Goal: Task Accomplishment & Management: Complete application form

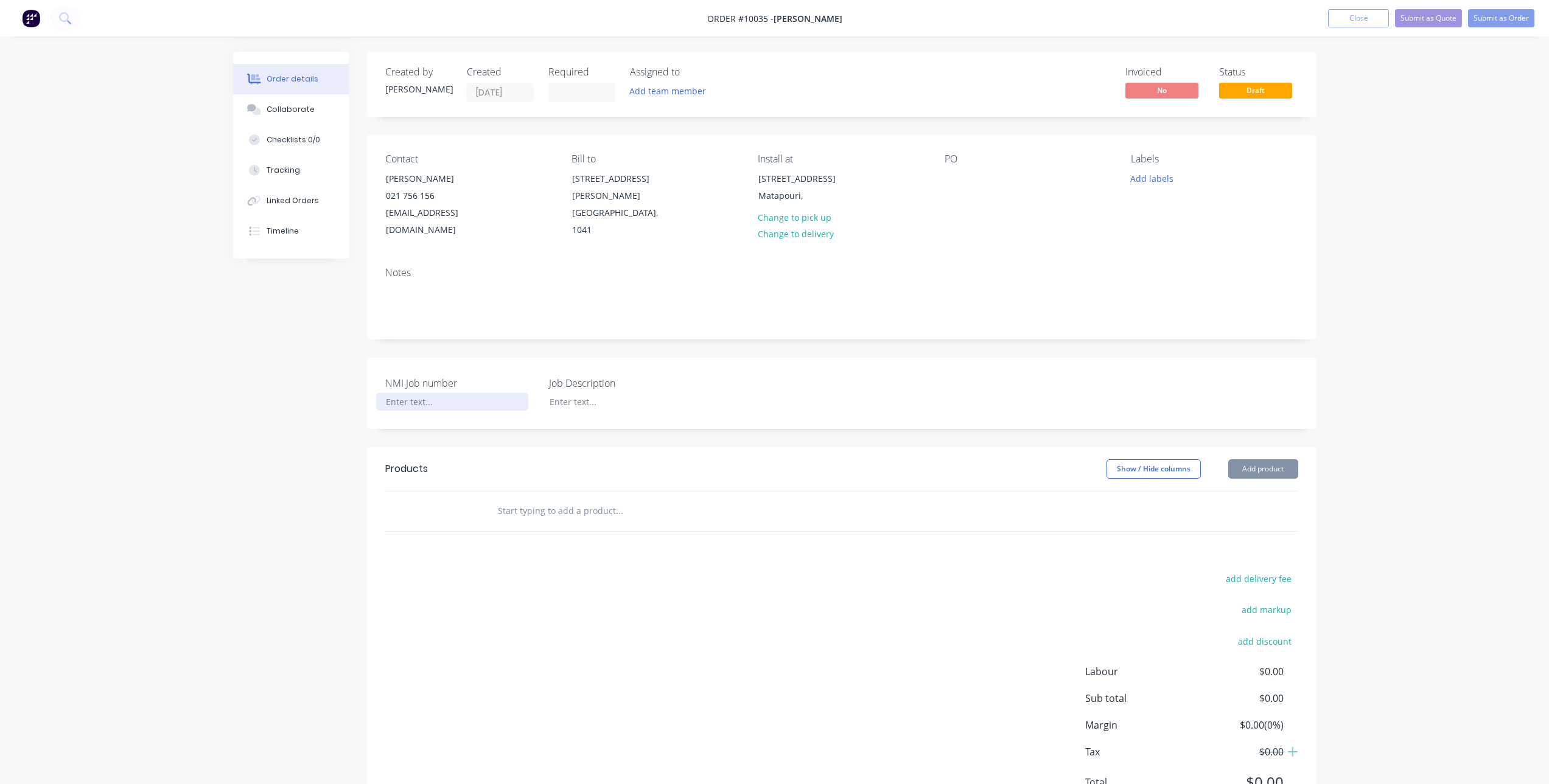
click at [452, 393] on div at bounding box center [452, 402] width 152 height 18
click at [610, 393] on div at bounding box center [615, 402] width 152 height 18
click at [963, 179] on div at bounding box center [954, 179] width 20 height 18
click at [944, 239] on div "Contact [PERSON_NAME] 021 756 156 [EMAIL_ADDRESS][DOMAIN_NAME] [PERSON_NAME] to…" at bounding box center [841, 196] width 949 height 122
click at [551, 499] on input "text" at bounding box center [618, 510] width 243 height 25
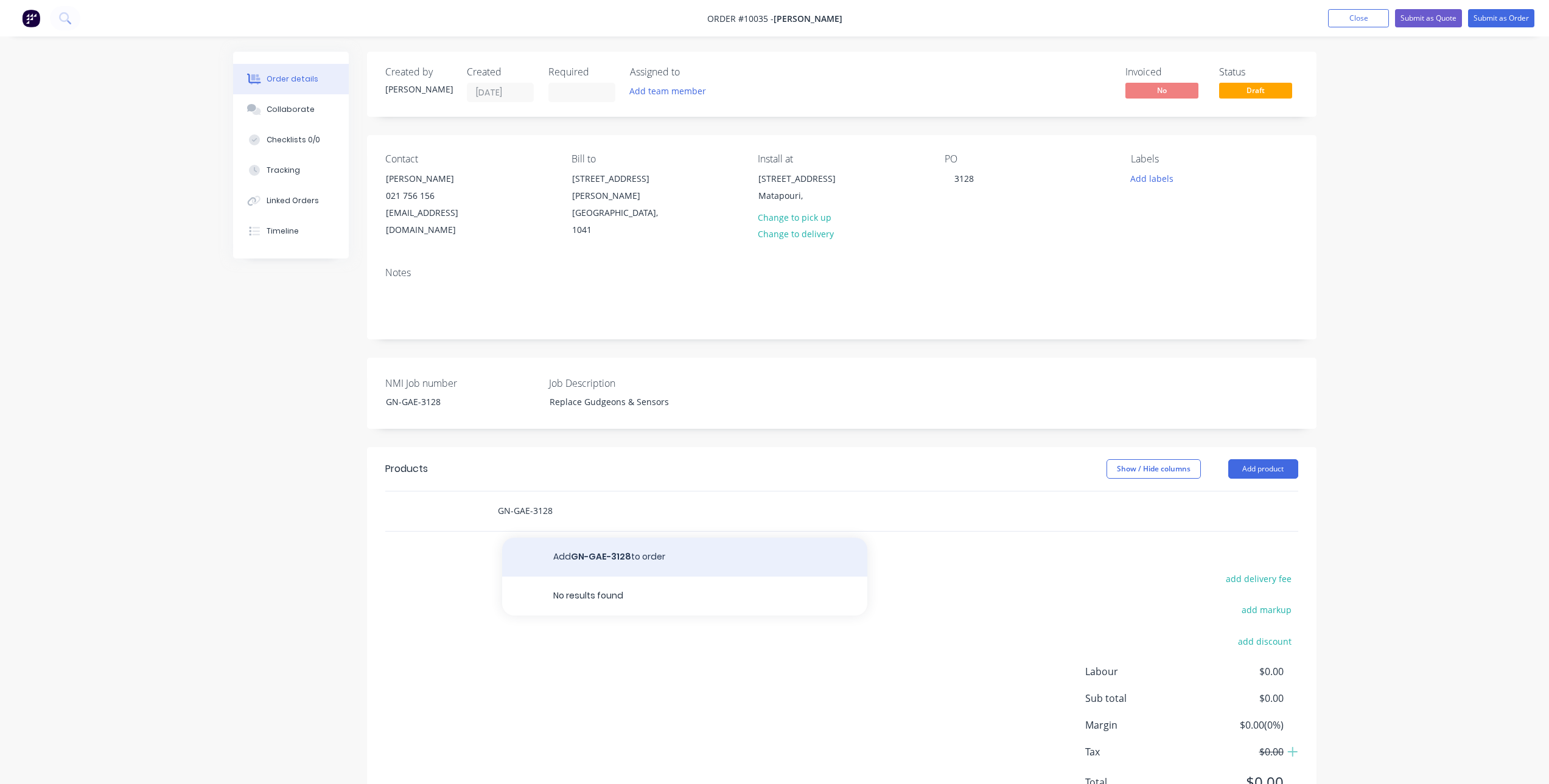
type input "GN-GAE-3128"
click at [620, 538] on button "Add GN-GAE-3128 to order" at bounding box center [685, 557] width 366 height 39
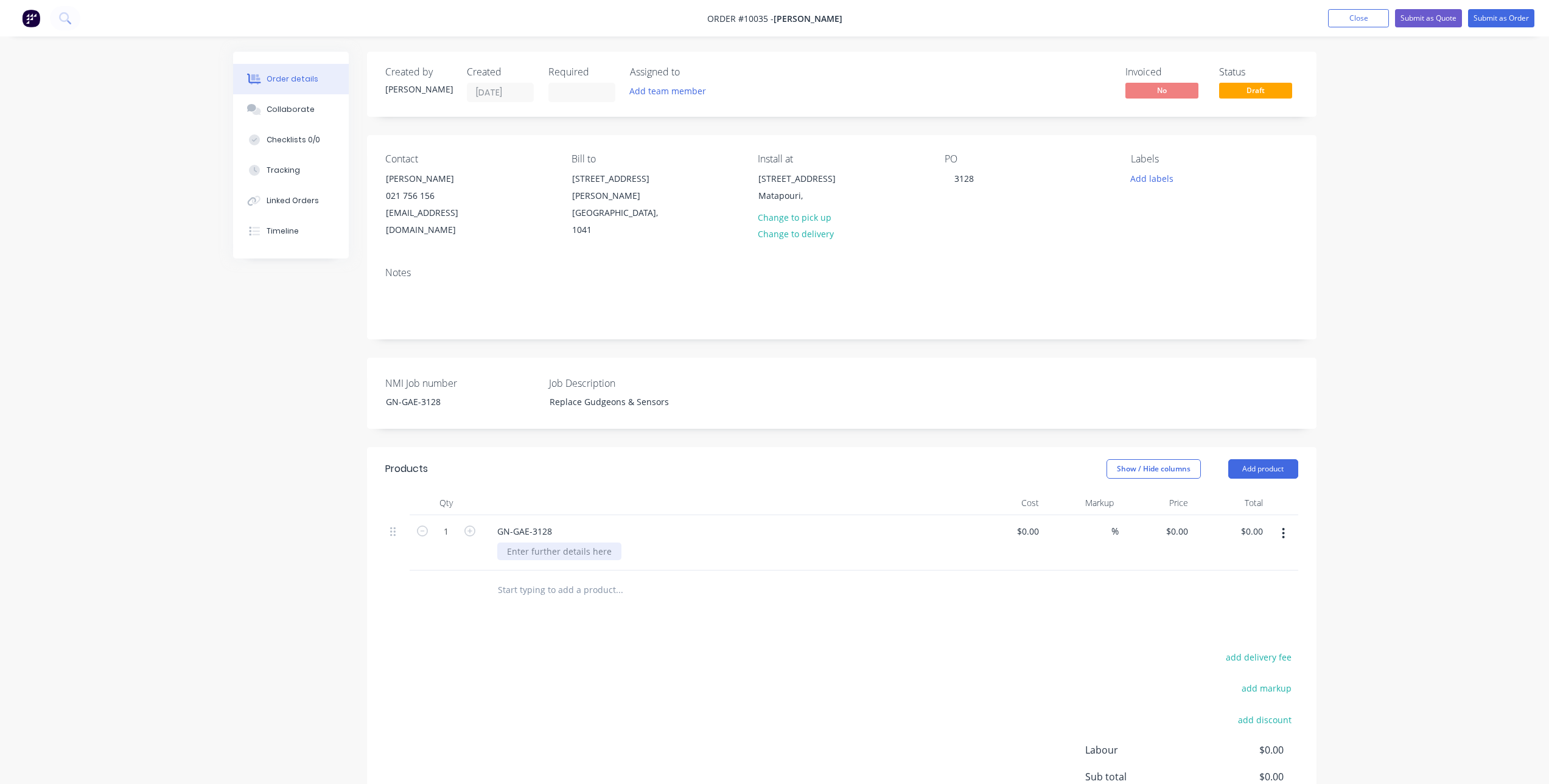
click at [555, 543] on div at bounding box center [559, 552] width 124 height 18
click at [1180, 522] on input "0" at bounding box center [1179, 531] width 28 height 18
type input "$1,460.00"
type input "1460"
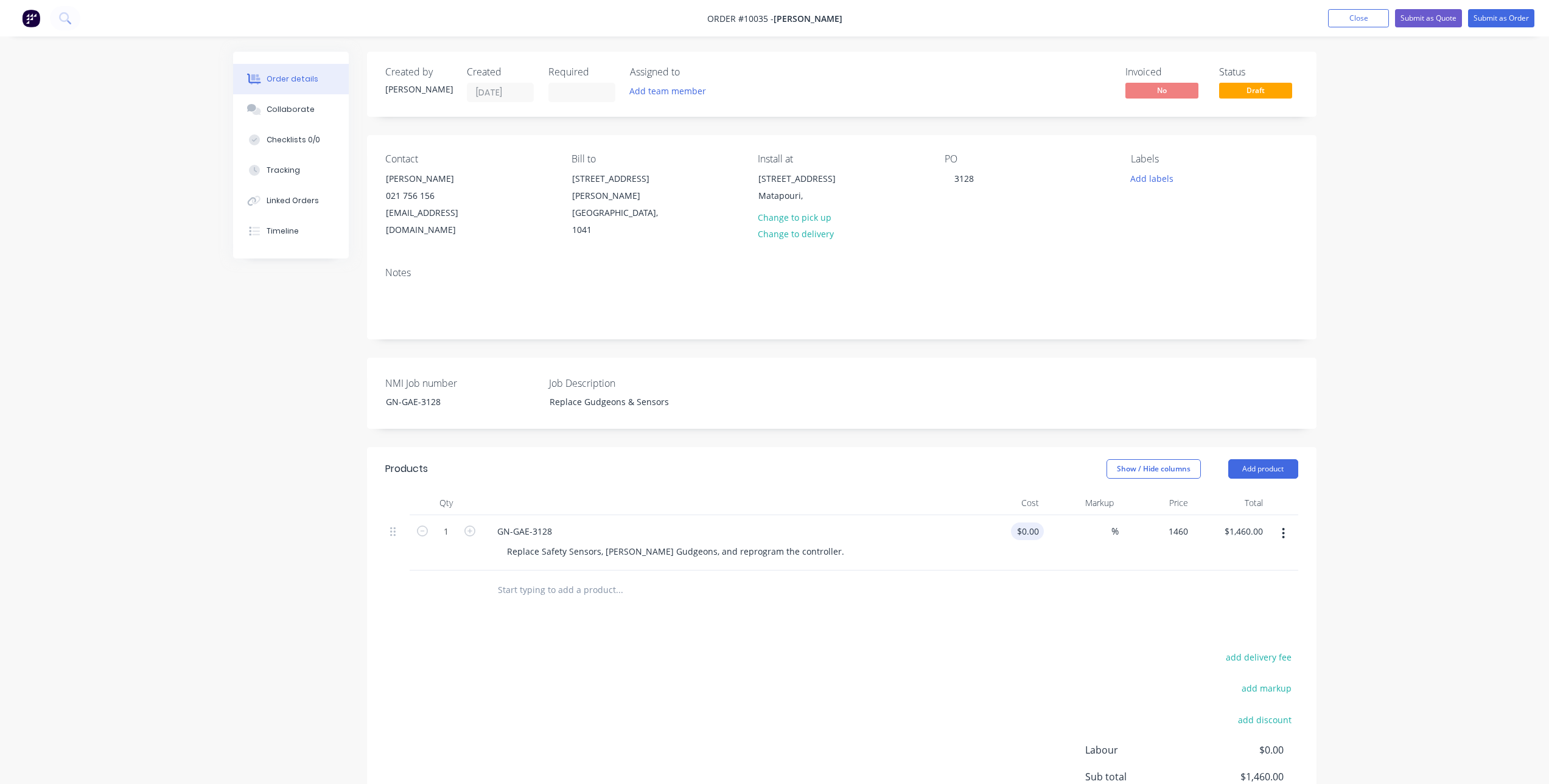
type input "$1,460.00"
click at [1026, 522] on div at bounding box center [1033, 531] width 19 height 18
type input "$717.00"
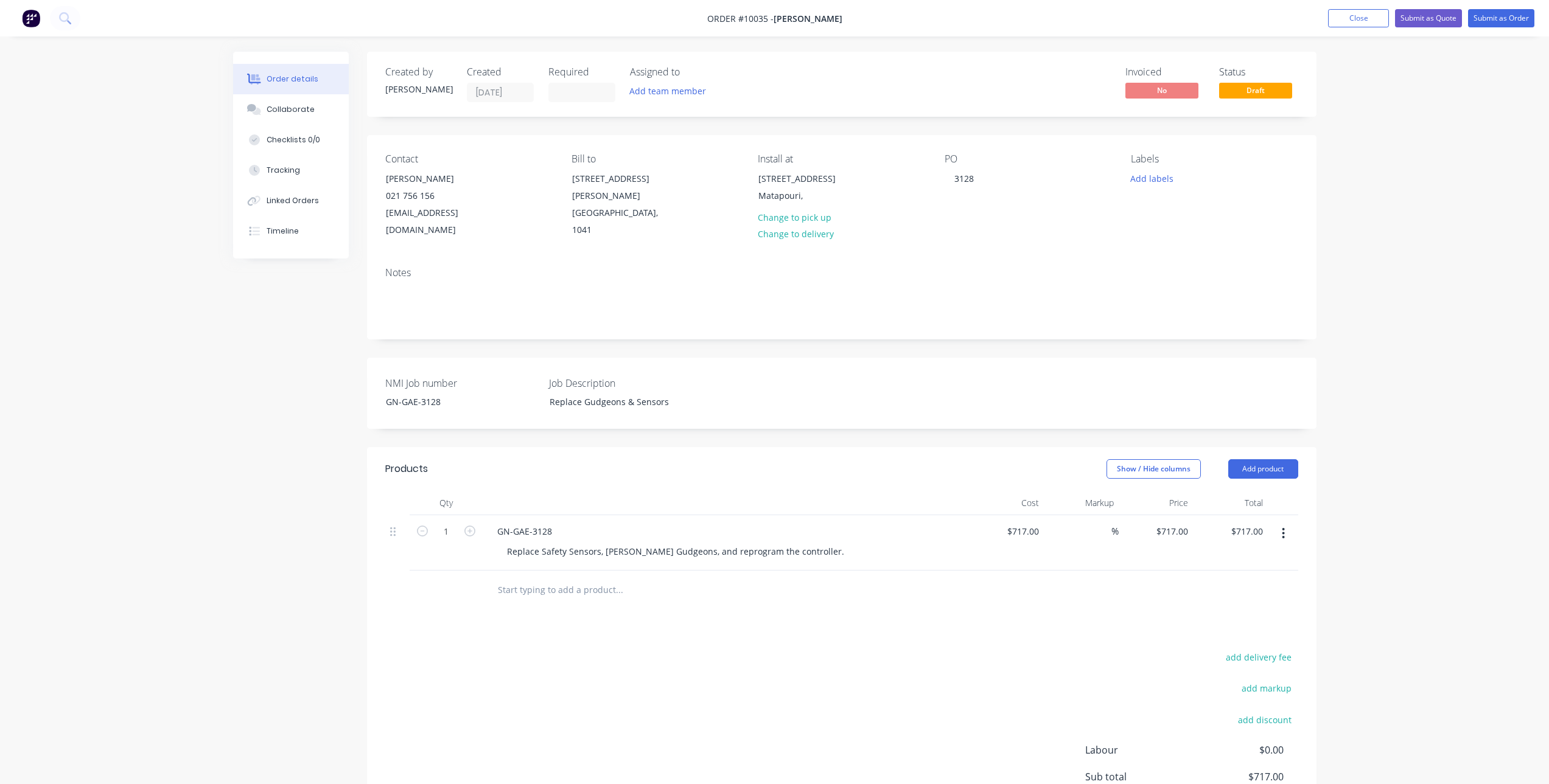
click at [1378, 502] on div "Order details Collaborate Checklists 0/0 Tracking Linked Orders Timeline Order …" at bounding box center [774, 460] width 1549 height 920
click at [1182, 522] on input "717" at bounding box center [1174, 531] width 38 height 18
type input "1460"
type input "103.63"
type input "$1,460.00"
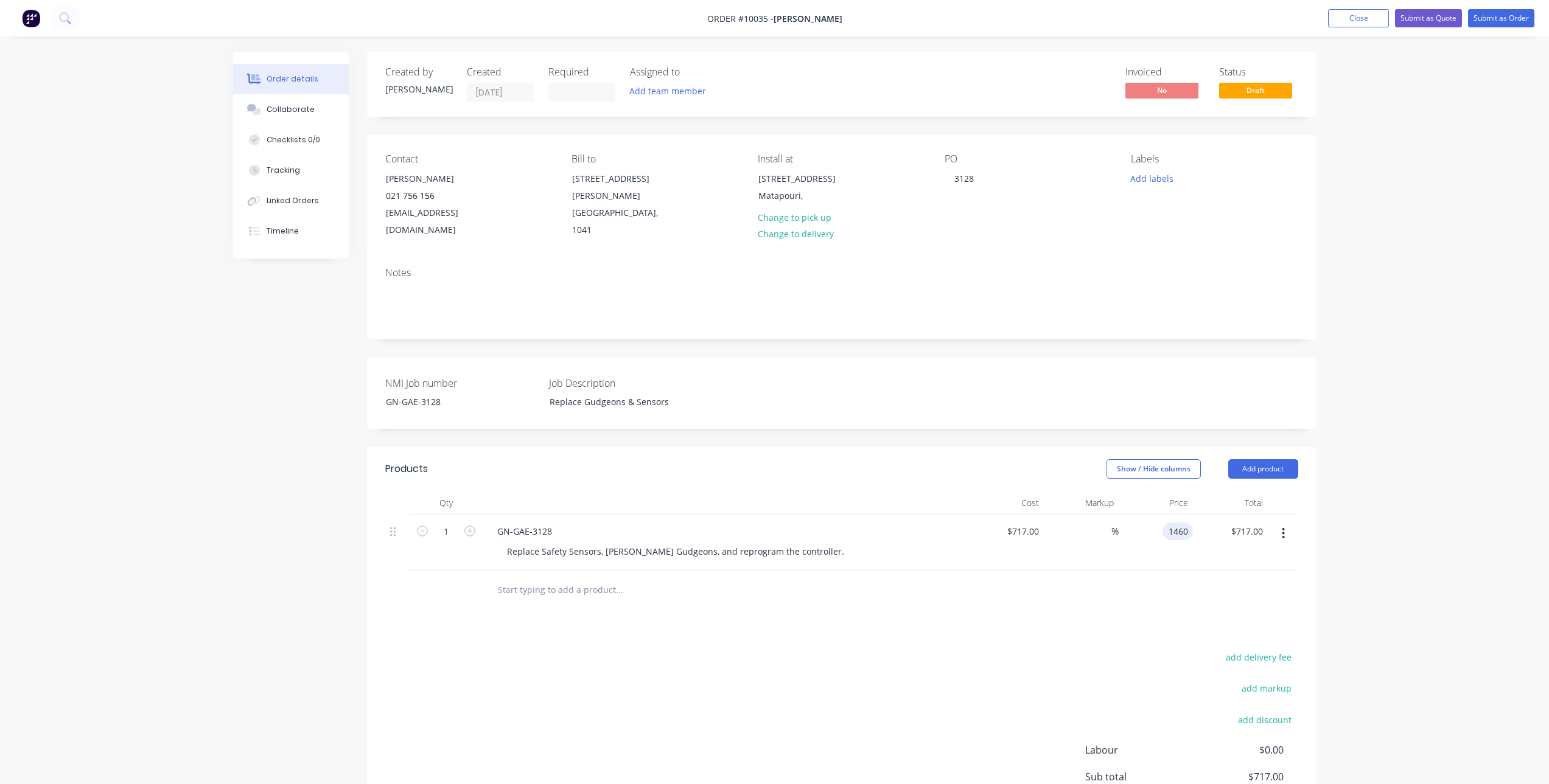
type input "$1,460.00"
click at [1344, 490] on div "Order details Collaborate Checklists 0/0 Tracking Linked Orders Timeline Order …" at bounding box center [774, 460] width 1549 height 920
click at [267, 107] on div "Collaborate" at bounding box center [290, 109] width 48 height 11
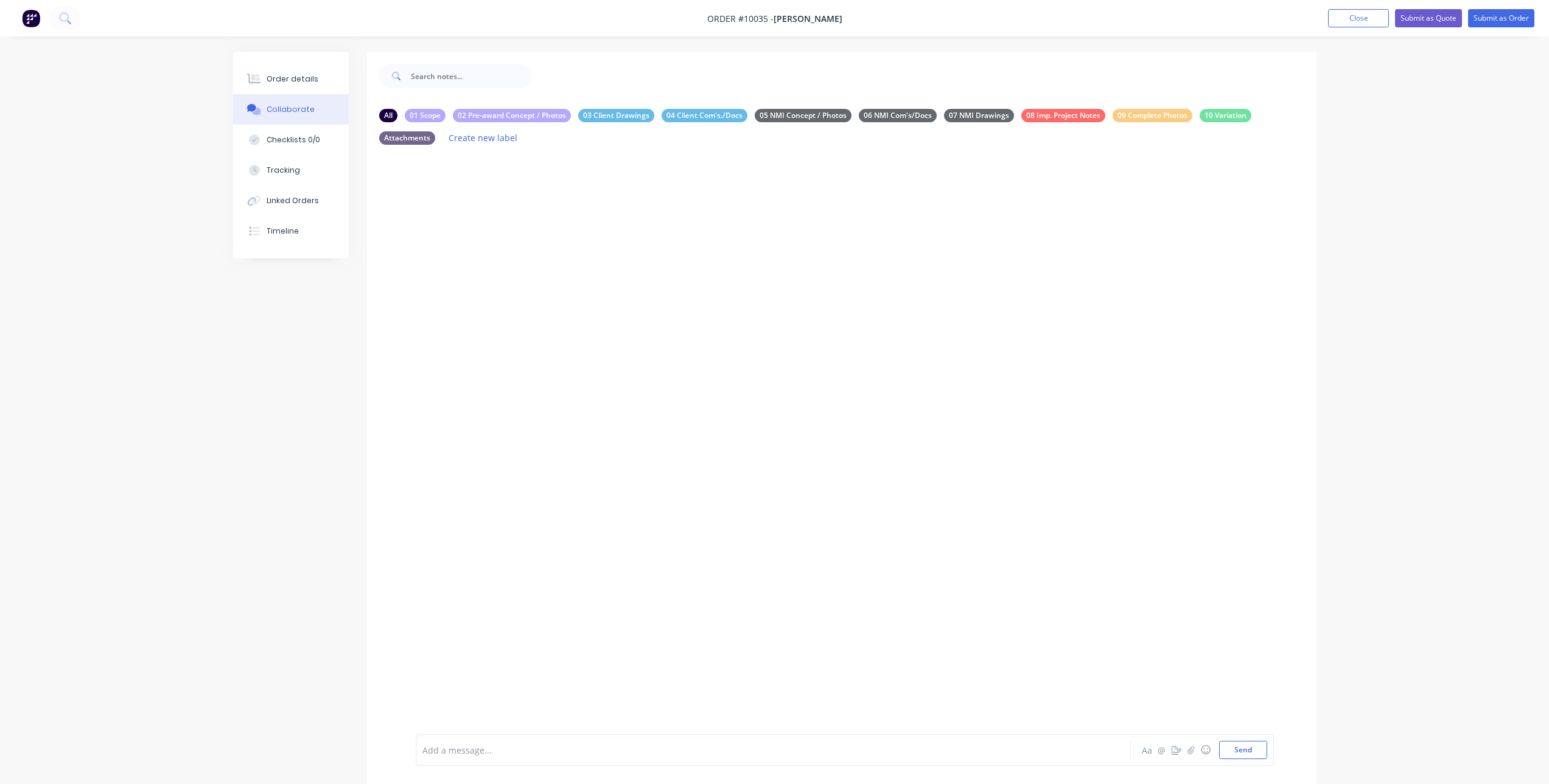
click at [463, 758] on div "Add a message..." at bounding box center [739, 749] width 633 height 18
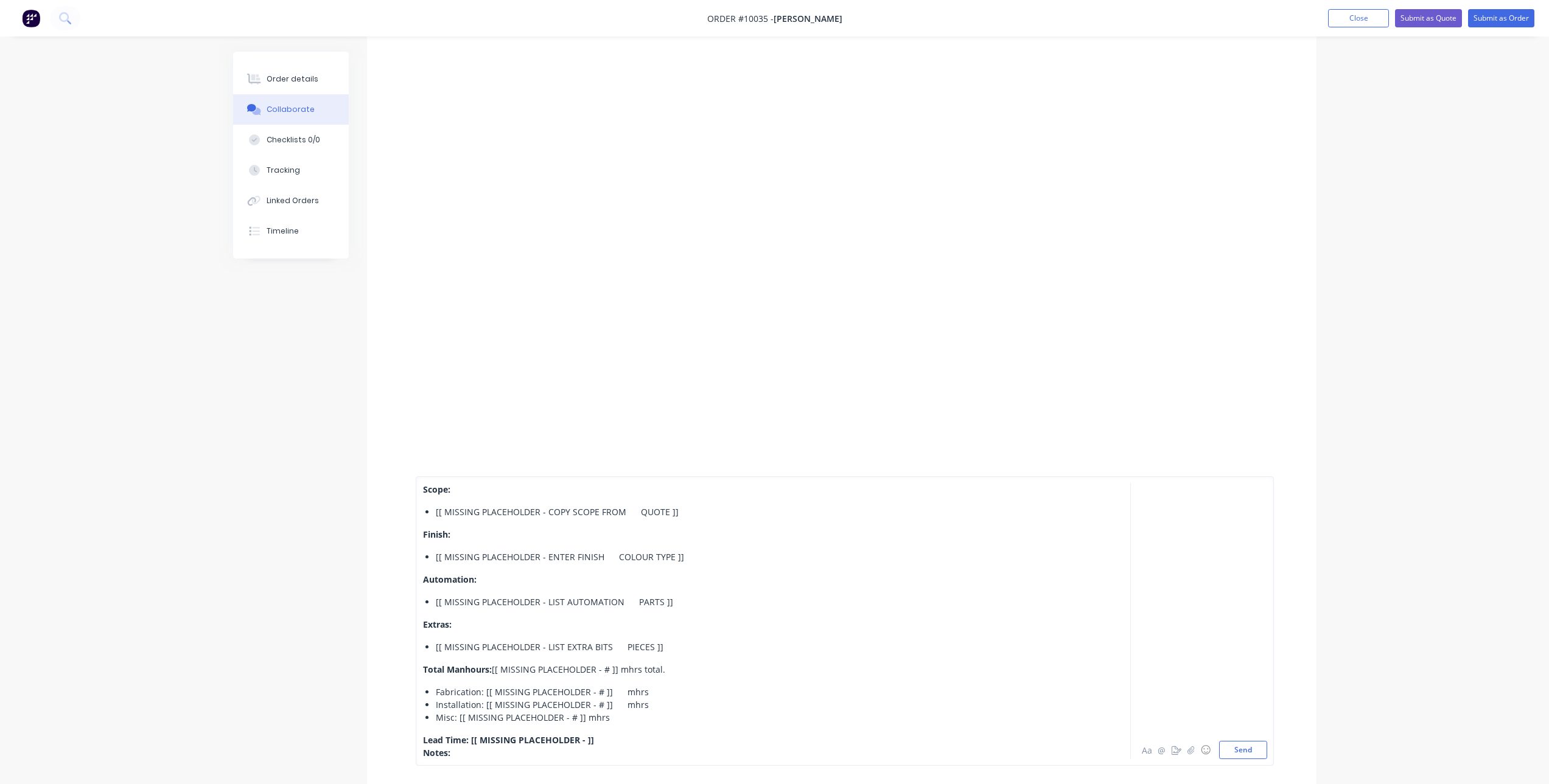
scroll to position [297, 0]
drag, startPoint x: 435, startPoint y: 508, endPoint x: 672, endPoint y: 513, distance: 237.1
click at [672, 513] on span "[[ MISSING PLACEHOLDER - COPY SCOPE FROM QUOTE ]]​" at bounding box center [557, 512] width 243 height 12
click at [675, 510] on div "[[ MISSING PLACEHOLDER - COPY SCOPE FROM QUOTE ]]​" at bounding box center [746, 511] width 620 height 13
drag, startPoint x: 675, startPoint y: 510, endPoint x: 435, endPoint y: 507, distance: 240.0
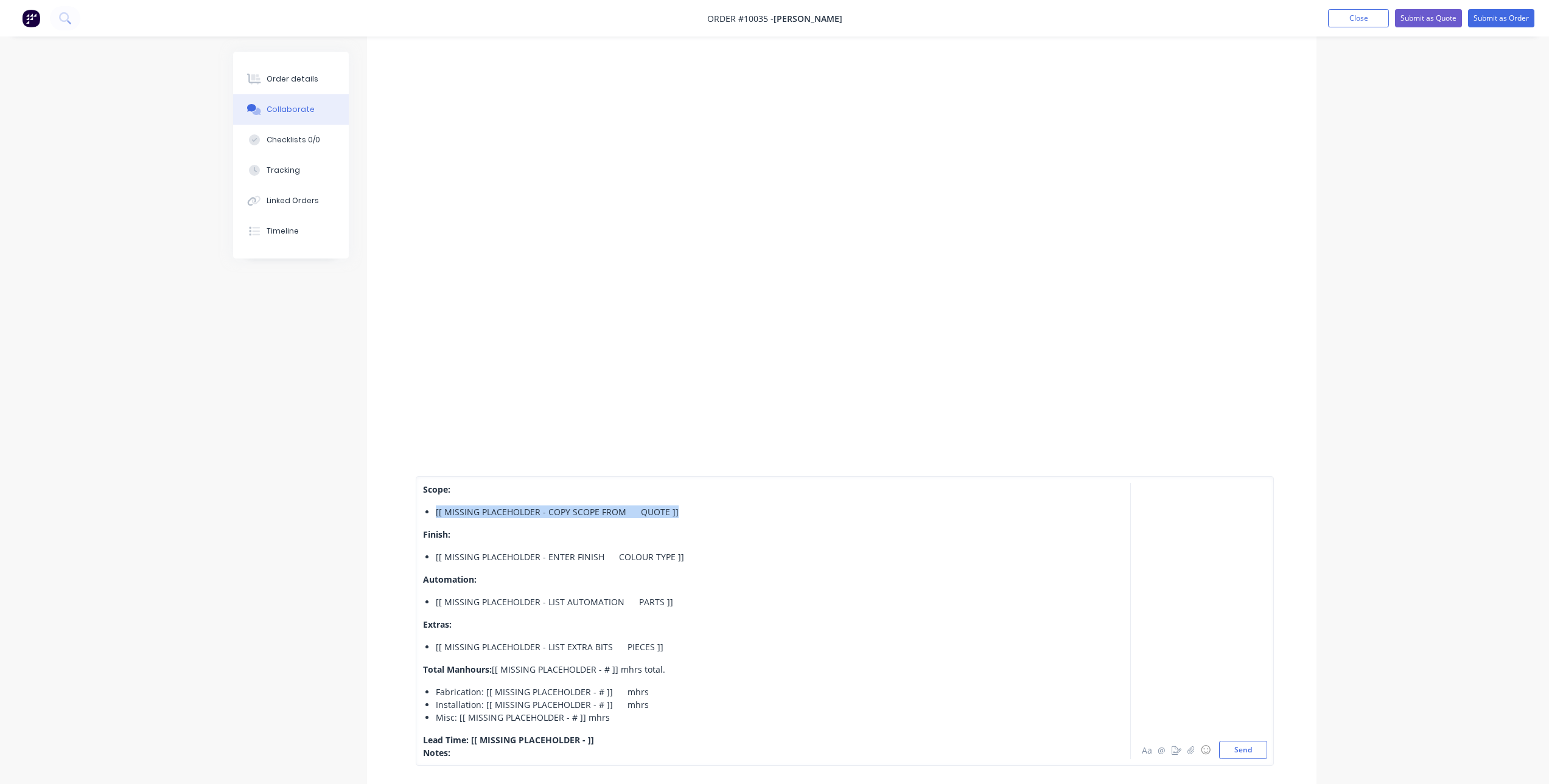
click at [435, 507] on ul "[[ MISSING PLACEHOLDER - COPY SCOPE FROM QUOTE ]]​" at bounding box center [739, 511] width 633 height 13
click at [686, 508] on div "[[ MISSING PLACEHOLDER - COPY SCOPE FROM QUOTE ]]​" at bounding box center [746, 511] width 620 height 13
drag, startPoint x: 680, startPoint y: 511, endPoint x: 436, endPoint y: 517, distance: 244.1
click at [436, 517] on div "[[ MISSING PLACEHOLDER - COPY SCOPE FROM QUOTE ]]​" at bounding box center [746, 511] width 620 height 13
click at [476, 524] on div "Scope: [[ MISSING PLACEHOLDER - COPY SCOPE FROM QUOTE ]]​ Finish: [[ MISSING PL…" at bounding box center [739, 621] width 633 height 276
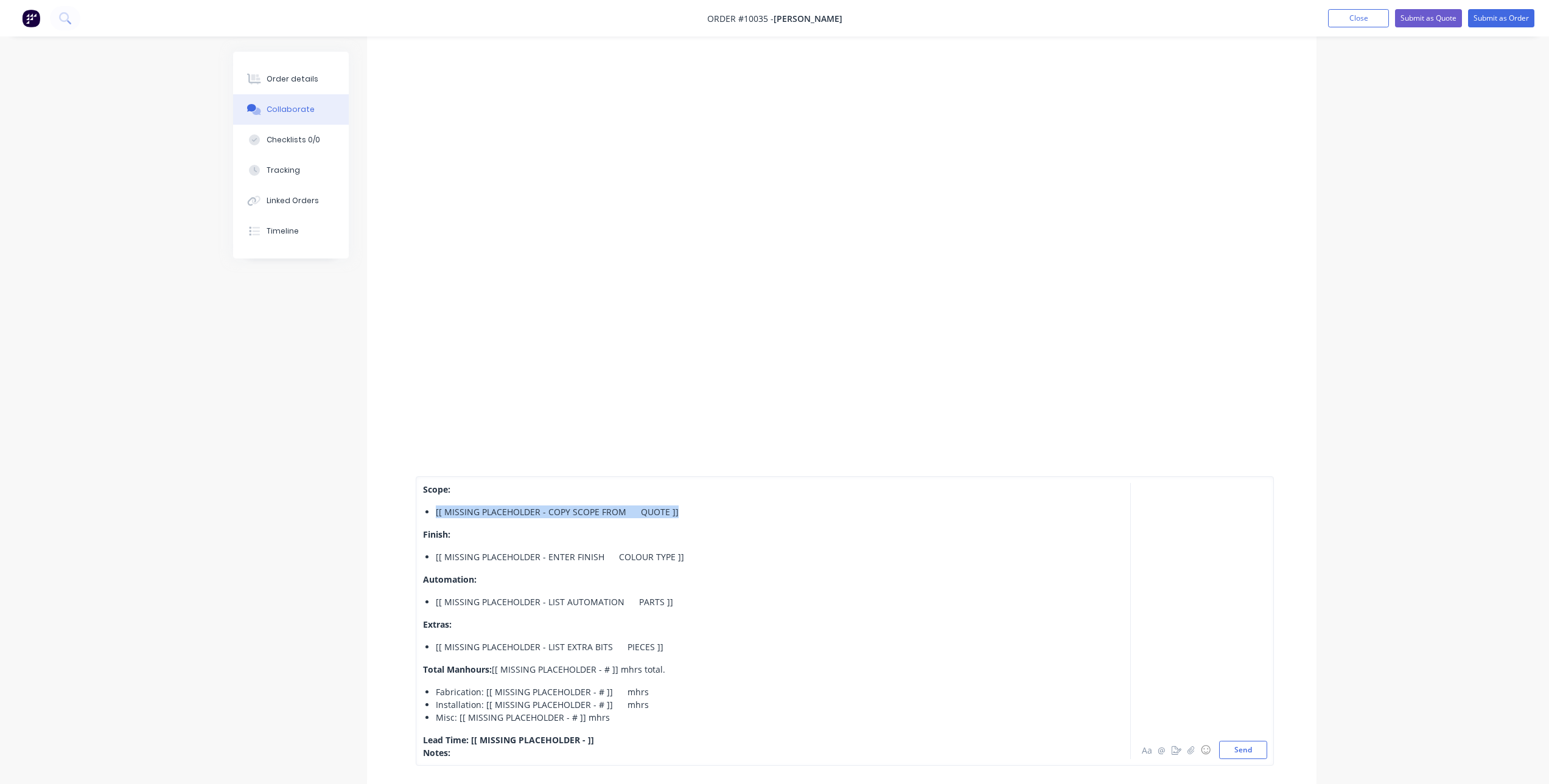
drag, startPoint x: 684, startPoint y: 511, endPoint x: 436, endPoint y: 510, distance: 248.0
click at [436, 510] on div "[[ MISSING PLACEHOLDER - COPY SCOPE FROM QUOTE ]]​" at bounding box center [746, 511] width 620 height 13
drag, startPoint x: 678, startPoint y: 553, endPoint x: 430, endPoint y: 560, distance: 248.1
click at [430, 560] on ul "[[ MISSING PLACEHOLDER - ENTER FINISH COLOUR TYPE ]]" at bounding box center [739, 557] width 633 height 13
drag, startPoint x: 672, startPoint y: 604, endPoint x: 431, endPoint y: 599, distance: 241.1
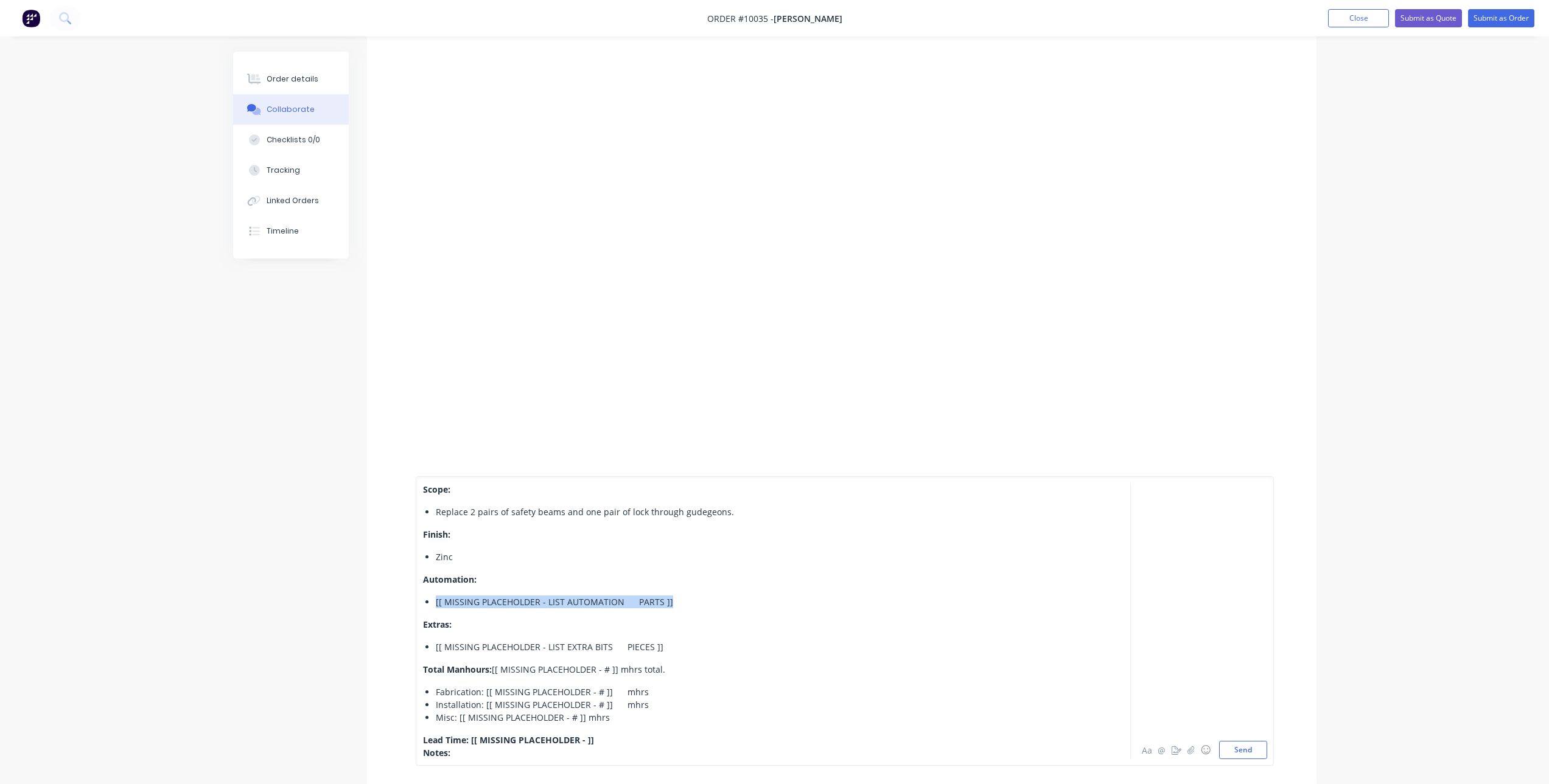
click at [431, 599] on ul "[[ MISSING PLACEHOLDER - LIST AUTOMATION PARTS ]]​" at bounding box center [739, 601] width 633 height 13
drag, startPoint x: 660, startPoint y: 644, endPoint x: 435, endPoint y: 641, distance: 225.0
click at [436, 641] on div "[[ MISSING PLACEHOLDER - LIST EXTRA BITS PIECES ]]​" at bounding box center [746, 647] width 620 height 13
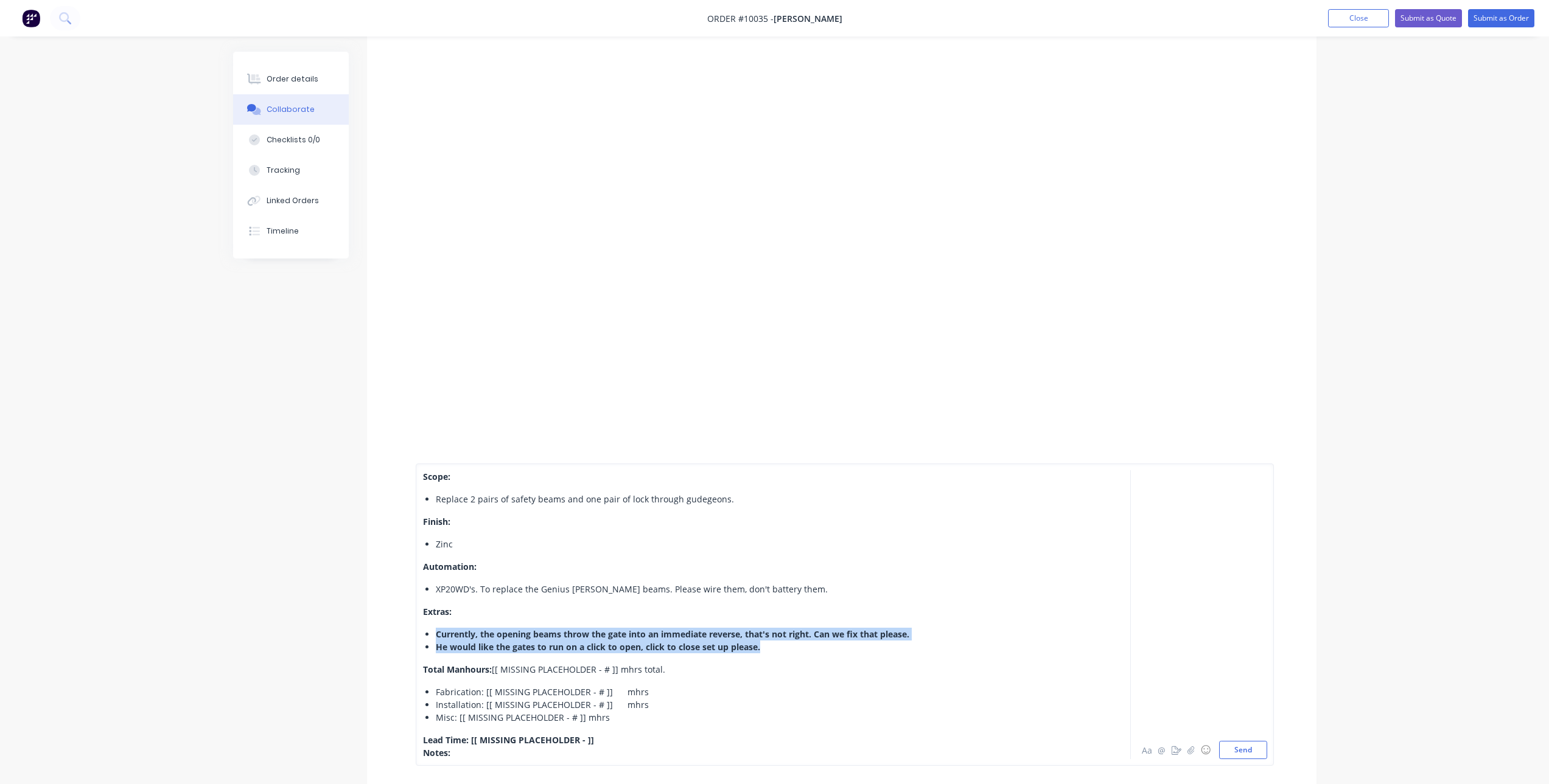
drag, startPoint x: 770, startPoint y: 644, endPoint x: 418, endPoint y: 631, distance: 352.2
click at [418, 631] on div "Scope: Replace 2 pairs of safety beams and one pair of lock through gudegeons. …" at bounding box center [845, 614] width 858 height 302
click at [769, 646] on div "He would like the gates to run on a click to open, click to close set up please." at bounding box center [746, 647] width 620 height 13
click at [454, 266] on div at bounding box center [841, 158] width 949 height 600
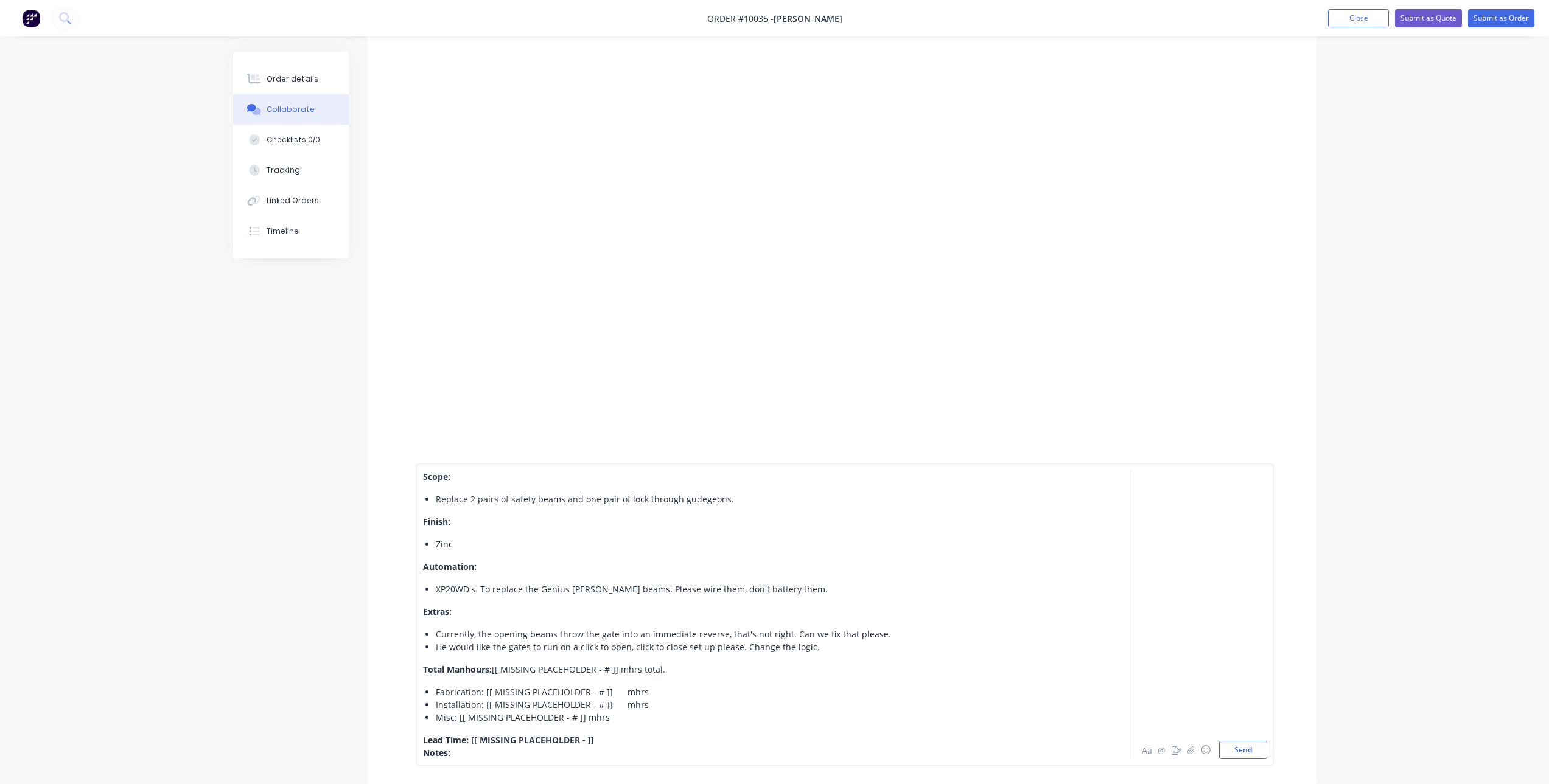
click at [523, 753] on div "Notes:" at bounding box center [739, 752] width 633 height 13
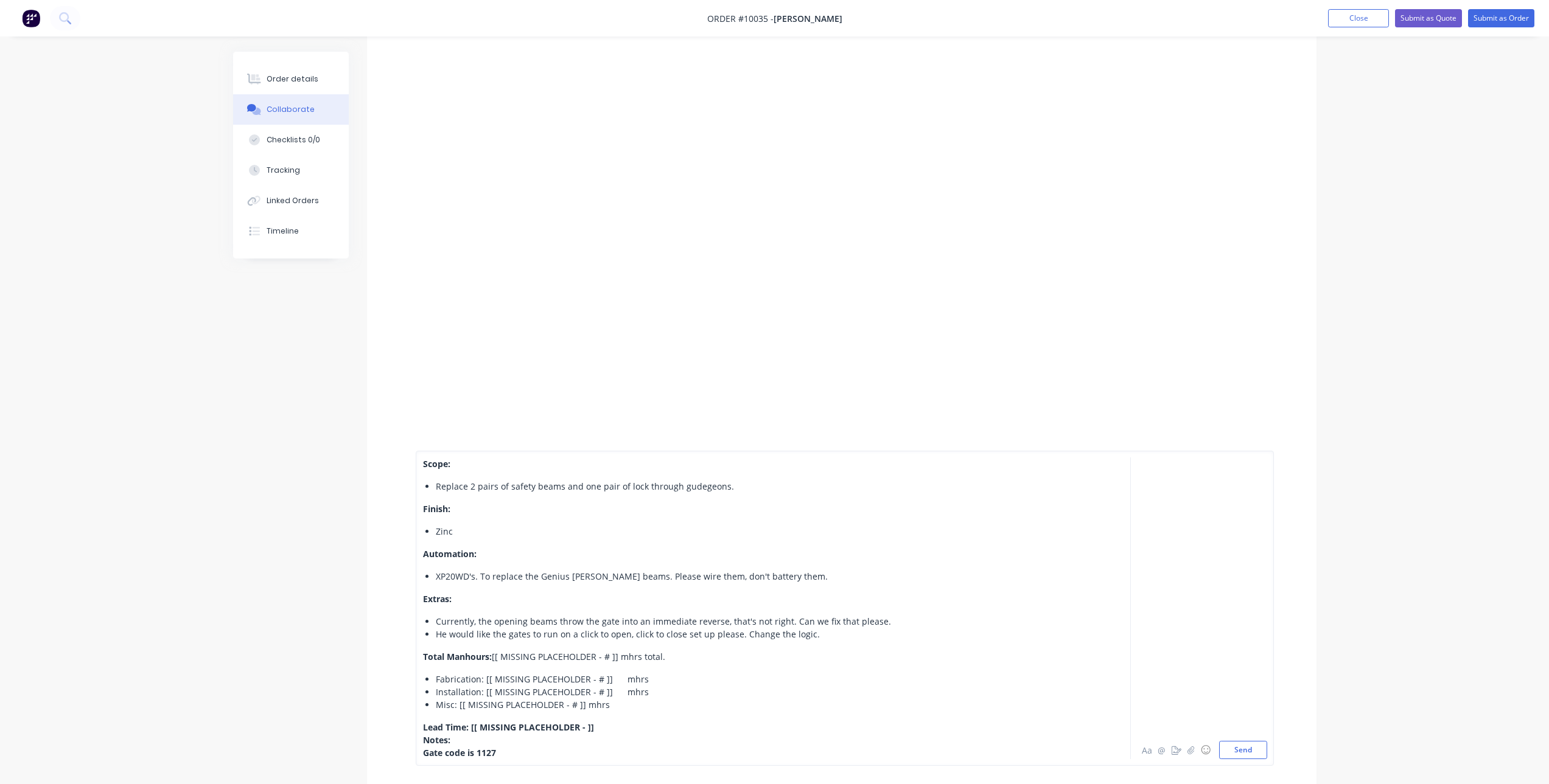
click at [423, 757] on span "Gate code is 1127" at bounding box center [459, 753] width 73 height 12
click at [1152, 752] on button "Aa" at bounding box center [1147, 749] width 15 height 15
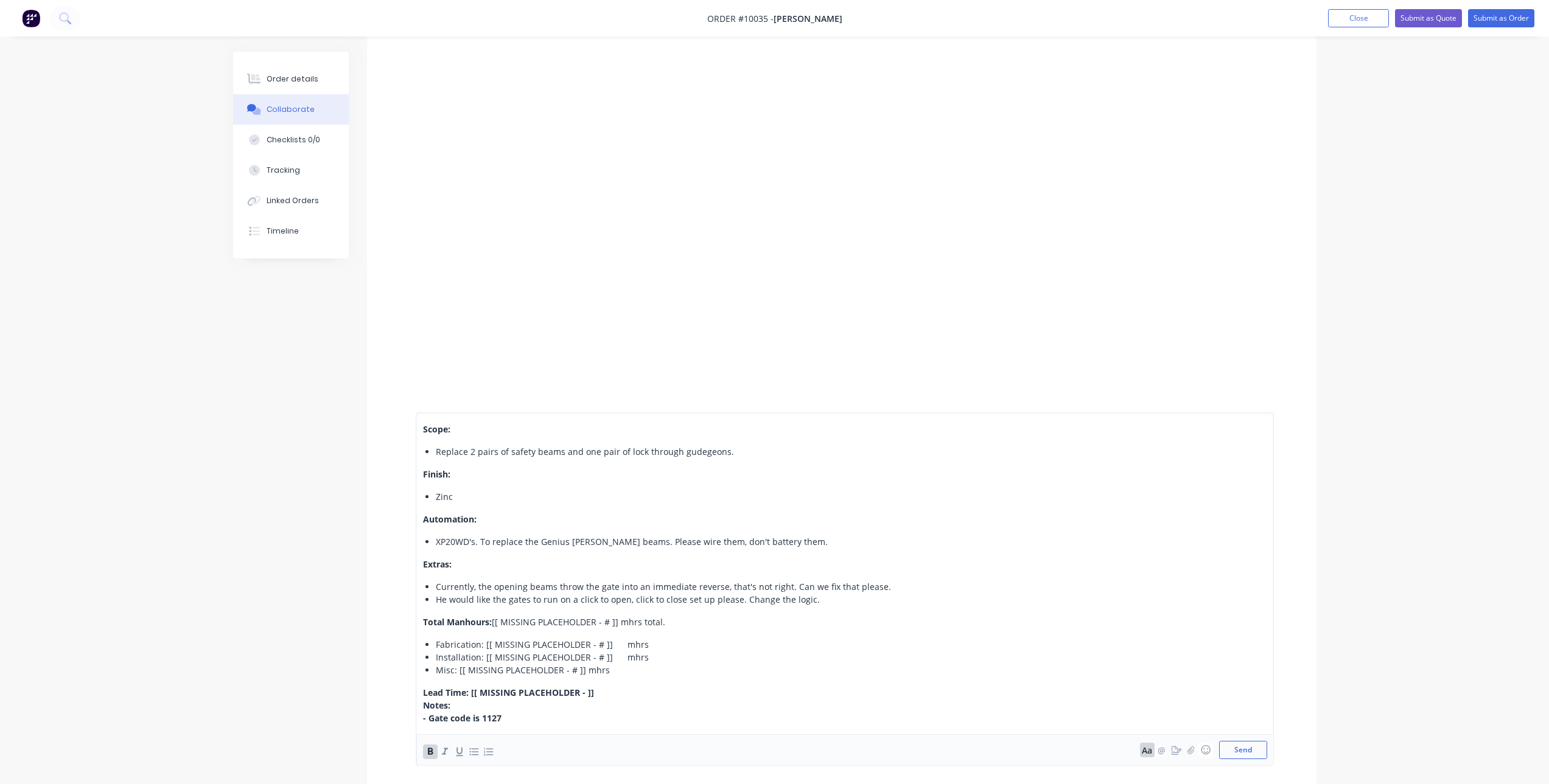
scroll to position [289, 0]
click at [473, 753] on icon "button" at bounding box center [474, 751] width 12 height 12
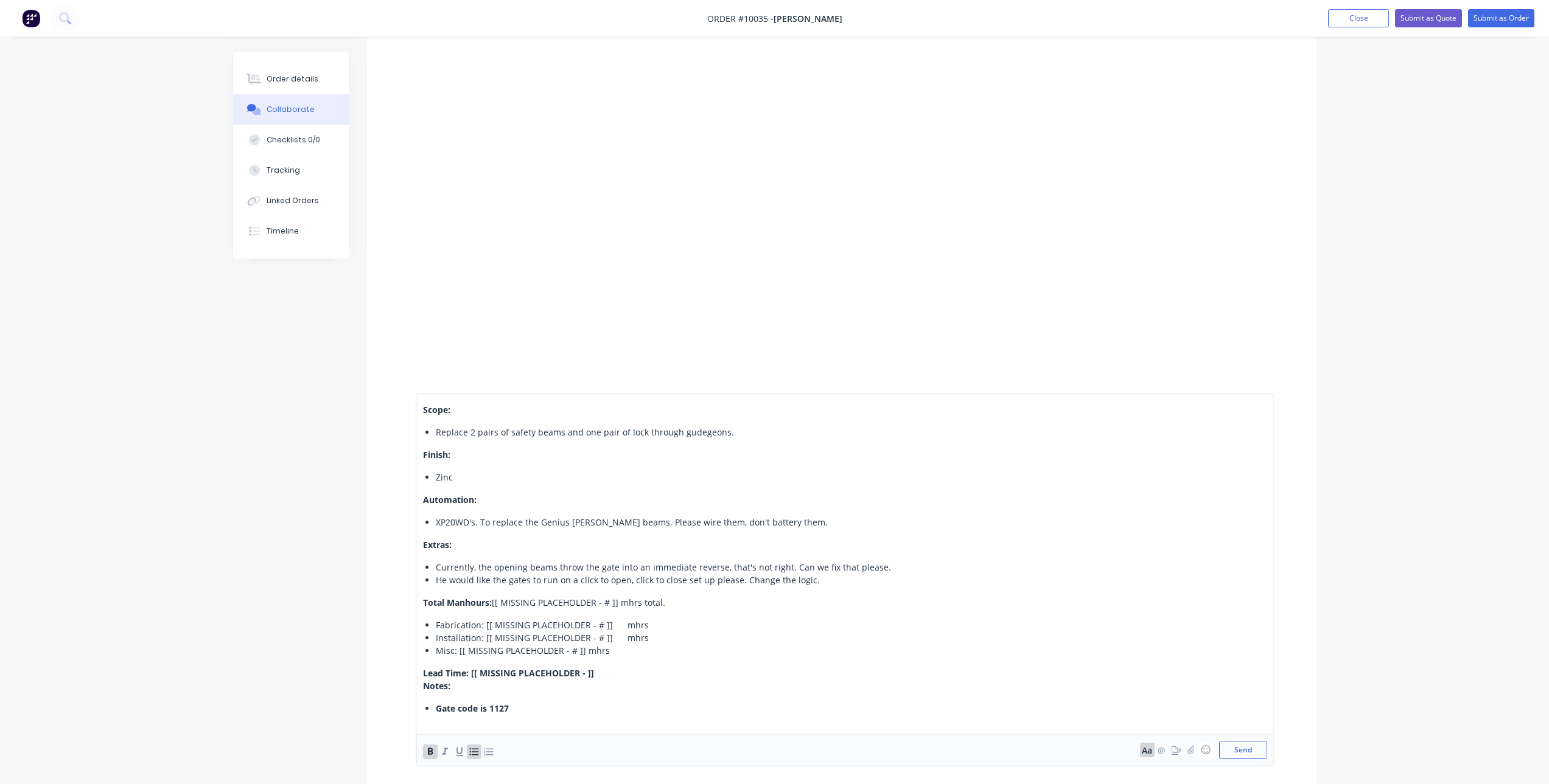
click at [424, 691] on div "Notes:" at bounding box center [739, 685] width 633 height 13
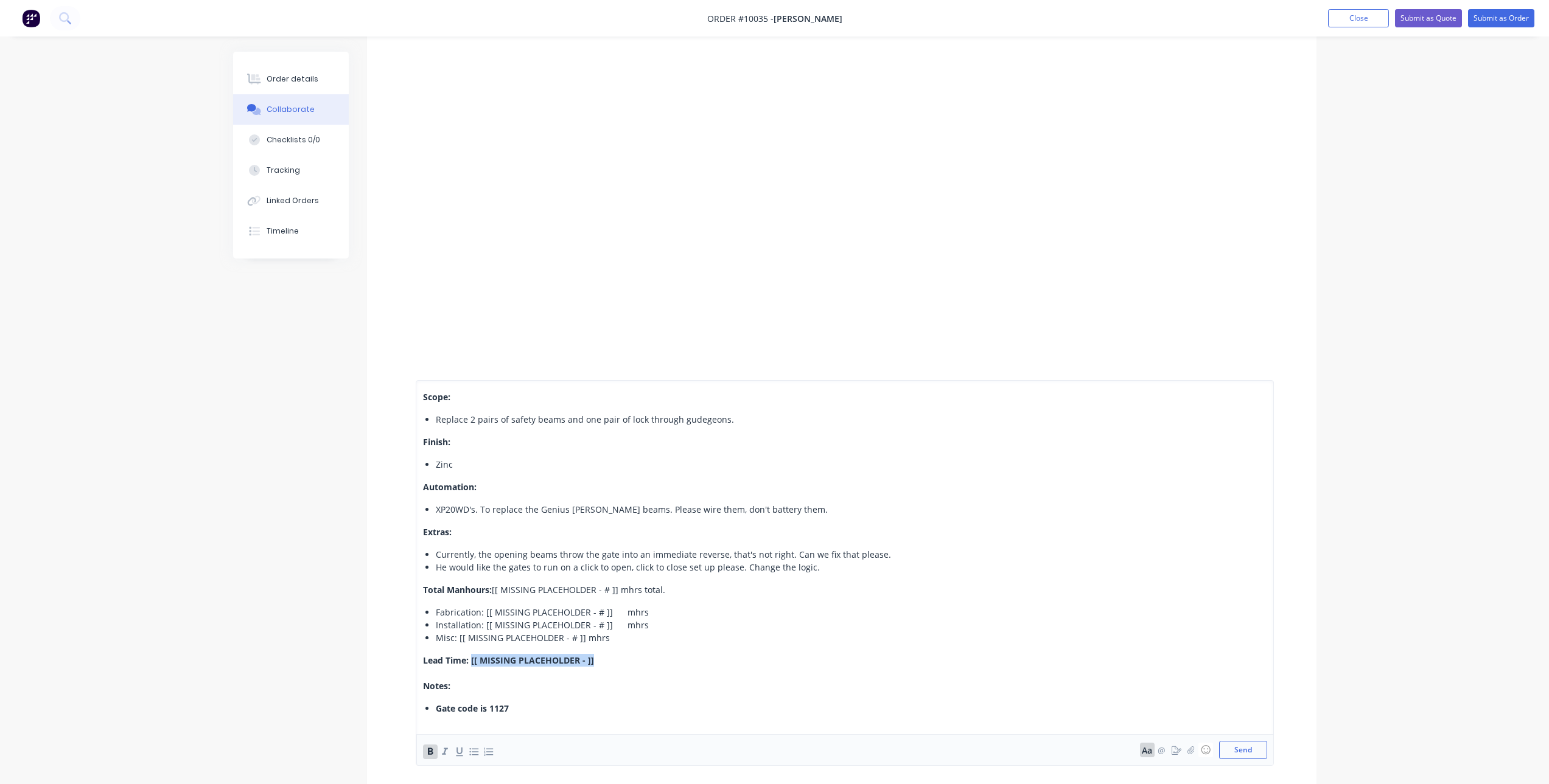
drag, startPoint x: 471, startPoint y: 660, endPoint x: 597, endPoint y: 657, distance: 126.0
click at [597, 657] on div "Lead Time: [[ MISSING PLACEHOLDER - ]] ​" at bounding box center [739, 660] width 633 height 13
click at [616, 470] on div "Zinc" at bounding box center [746, 464] width 620 height 13
drag, startPoint x: 617, startPoint y: 588, endPoint x: 494, endPoint y: 587, distance: 123.0
click at [494, 587] on span "[[ MISSING PLACEHOLDER - # ]] mhrs total." at bounding box center [579, 589] width 174 height 12
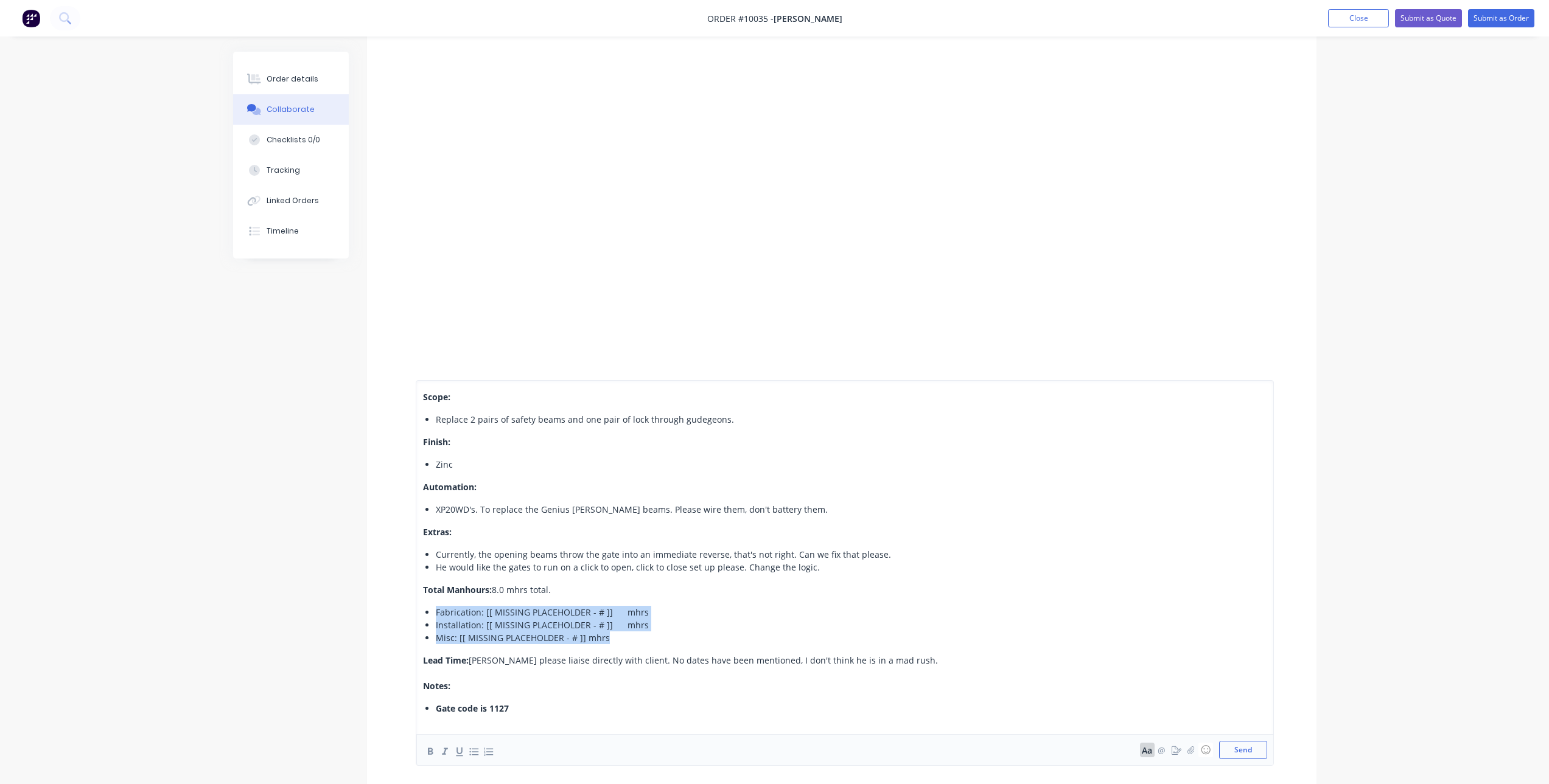
drag, startPoint x: 601, startPoint y: 636, endPoint x: 435, endPoint y: 617, distance: 167.1
click at [435, 617] on ul "Fabrication: [[ MISSING PLACEHOLDER - # ]] mhrs Installation: [[ MISSING PLACEH…" at bounding box center [739, 625] width 633 height 39
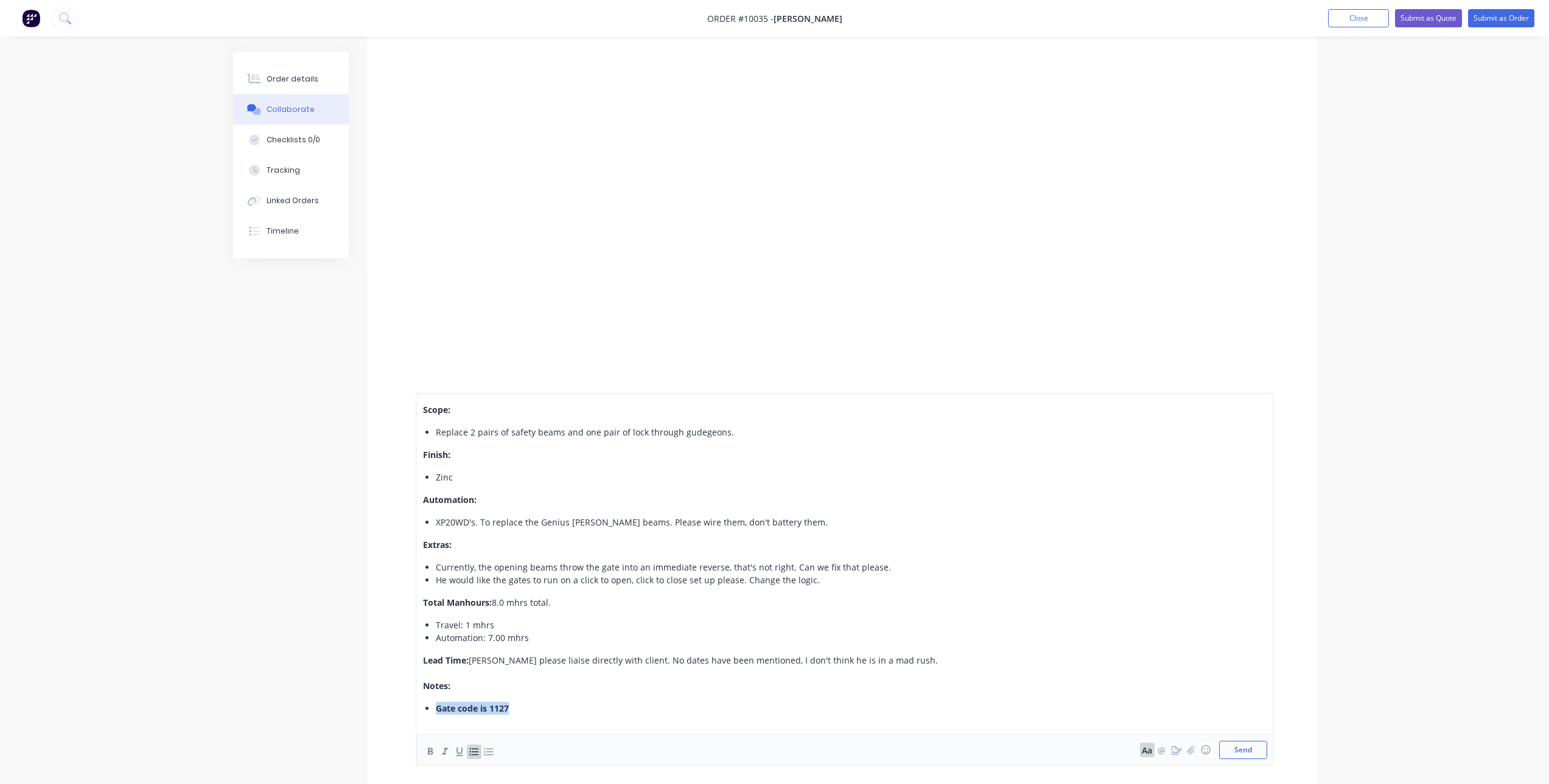
drag, startPoint x: 523, startPoint y: 705, endPoint x: 422, endPoint y: 703, distance: 101.0
click at [423, 703] on div "Scope: Replace 2 pairs of safety beams and one pair of lock through gudegeons. …" at bounding box center [739, 558] width 633 height 311
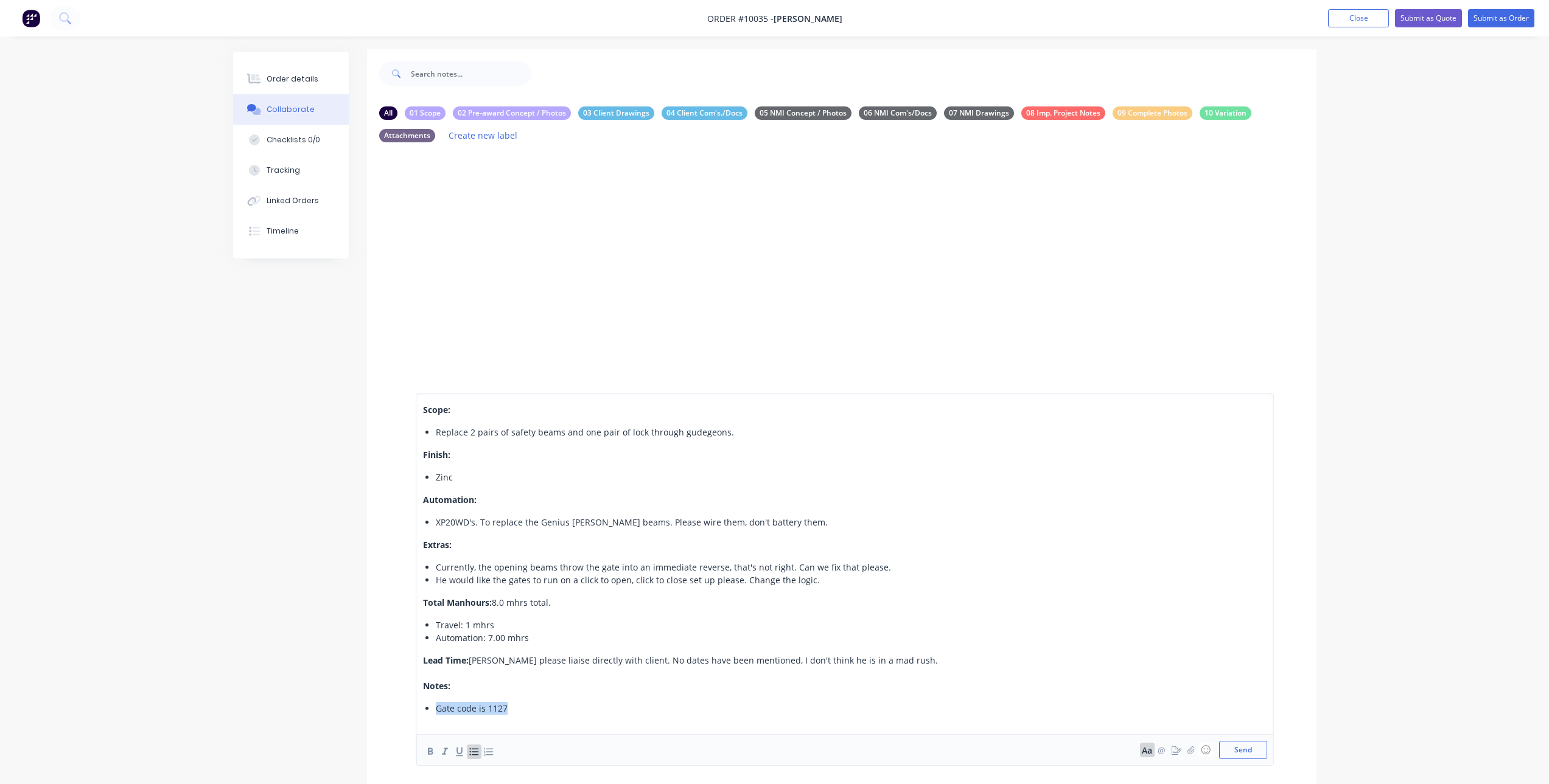
scroll to position [0, 0]
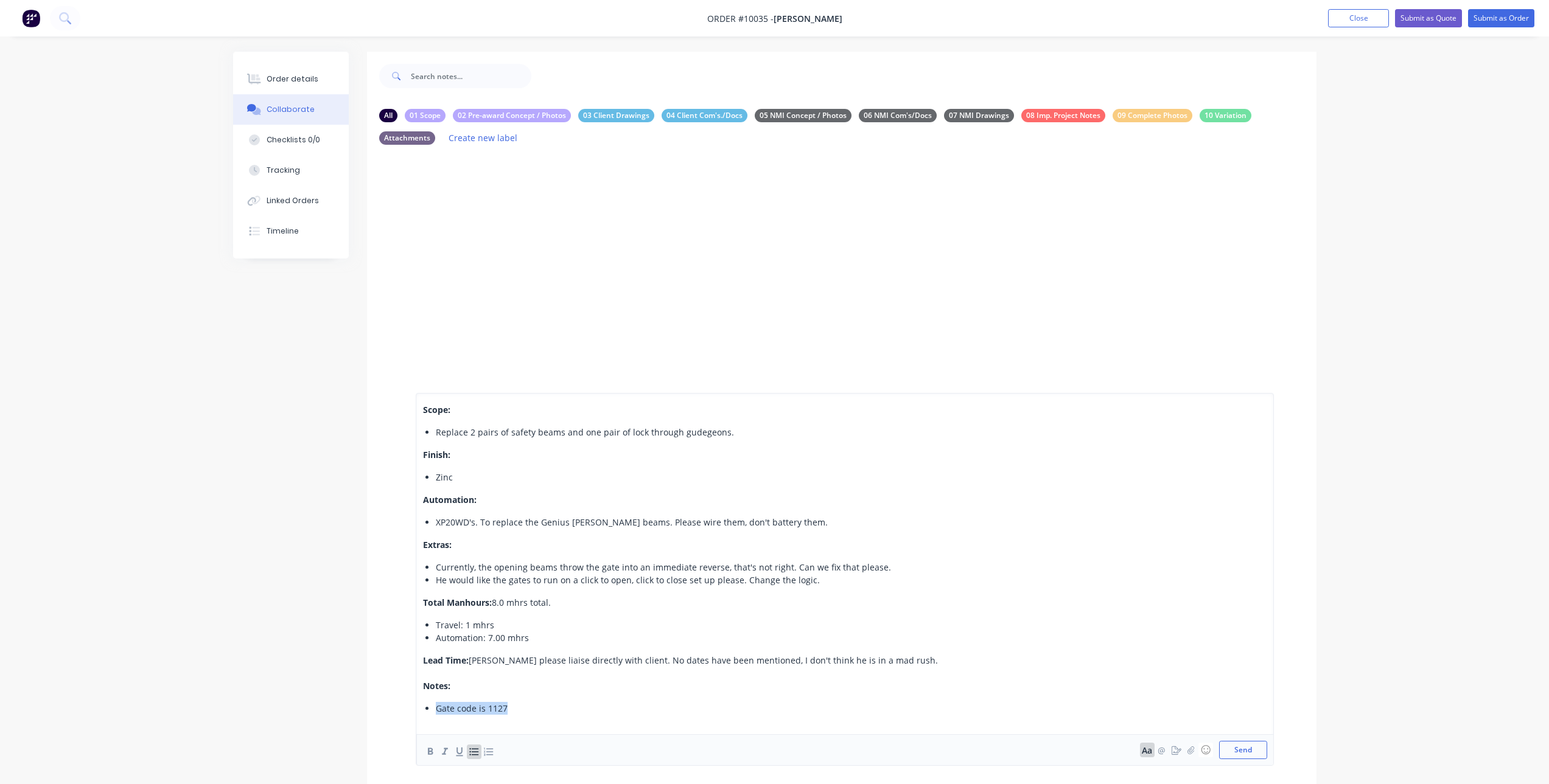
click at [508, 703] on div "Gate code is 1127" at bounding box center [746, 708] width 620 height 13
click at [500, 703] on span "Gate code is 1127" at bounding box center [471, 709] width 72 height 12
click at [508, 706] on div "Gate code is 1127" at bounding box center [746, 708] width 620 height 13
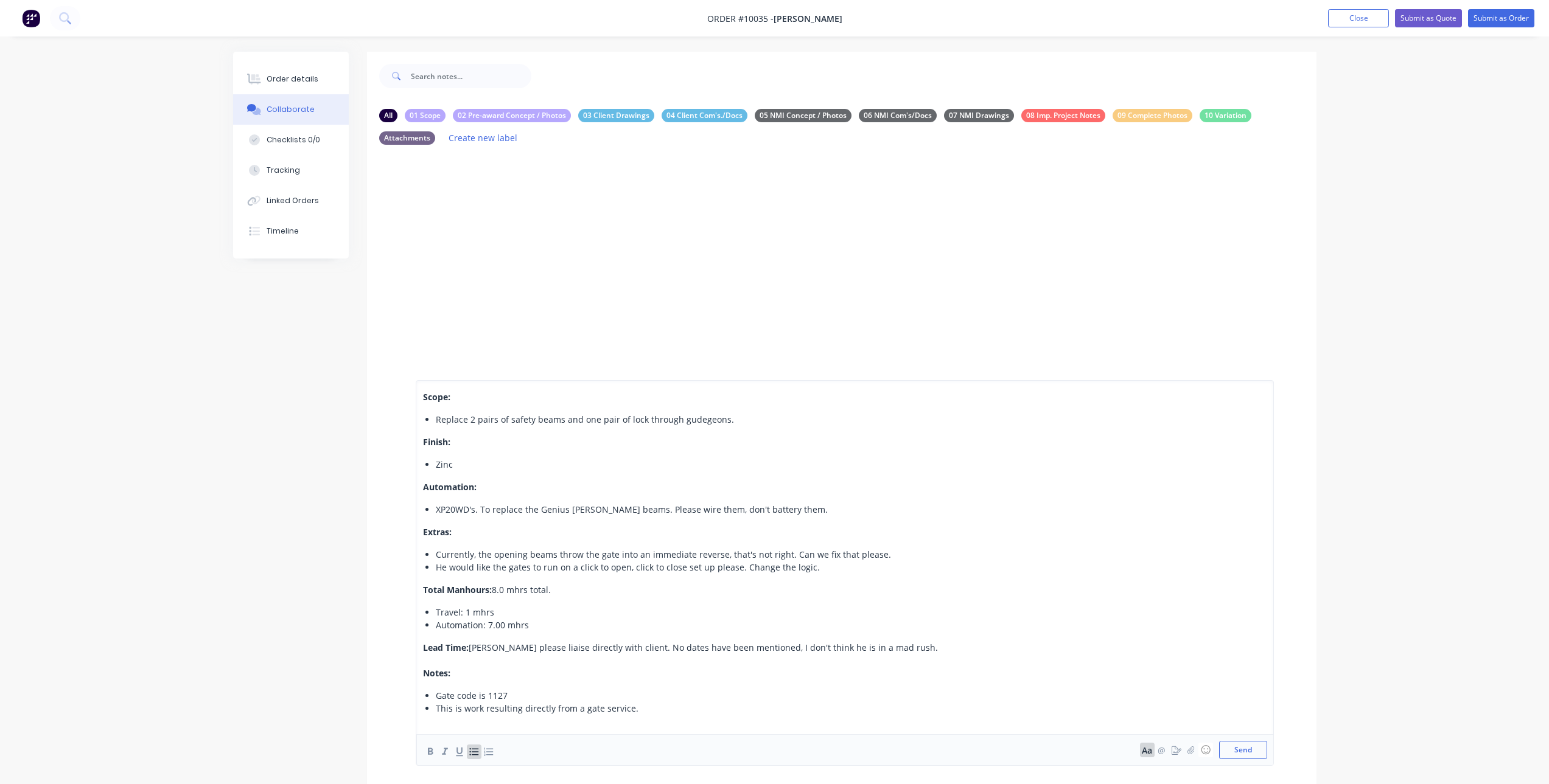
click at [644, 701] on div "Gate code is 1127" at bounding box center [746, 695] width 620 height 13
click at [644, 711] on div "This is work resulting directly from a gate service." at bounding box center [746, 708] width 620 height 13
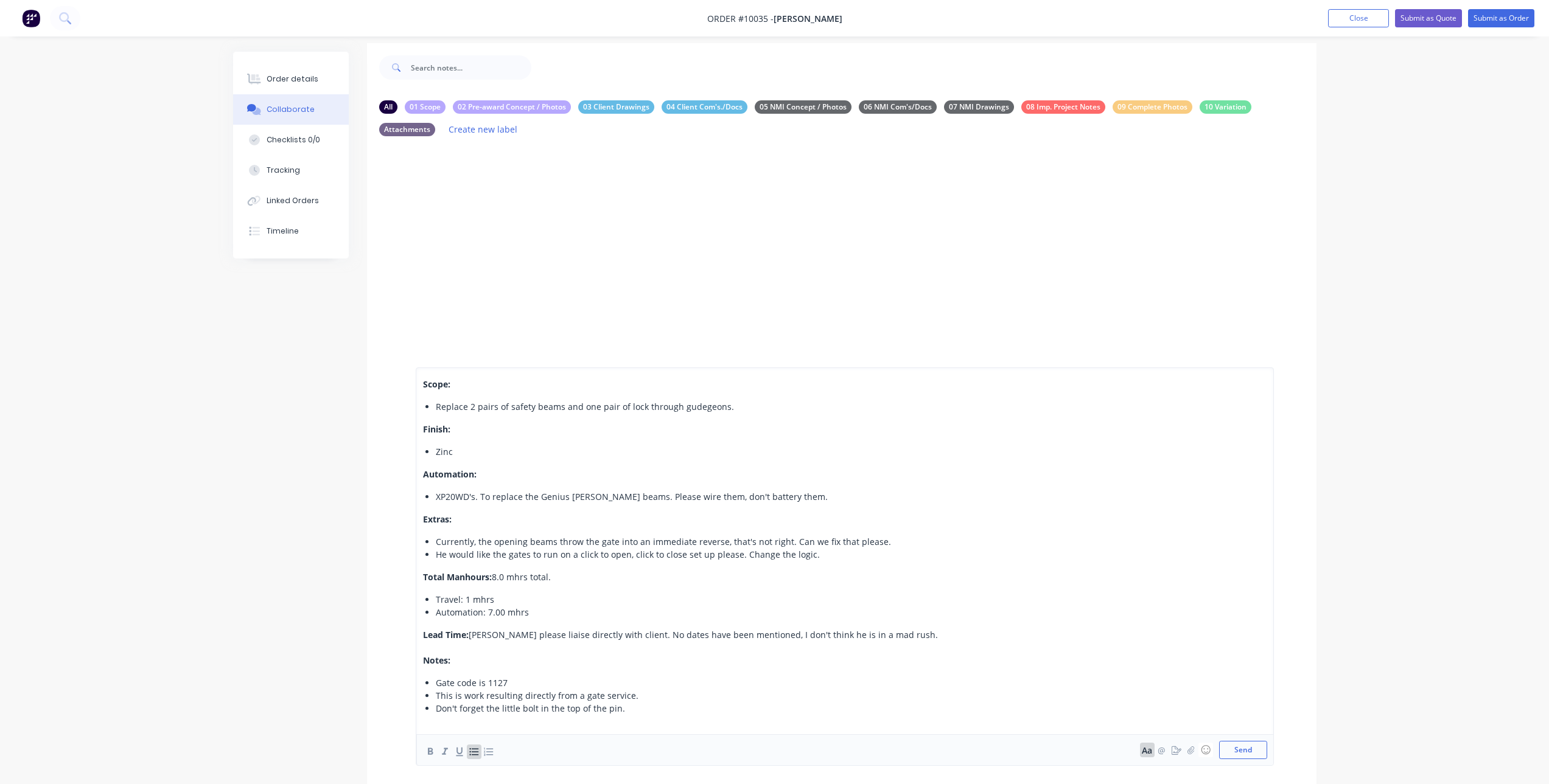
scroll to position [8, 0]
click at [1242, 748] on button "Send" at bounding box center [1243, 749] width 48 height 18
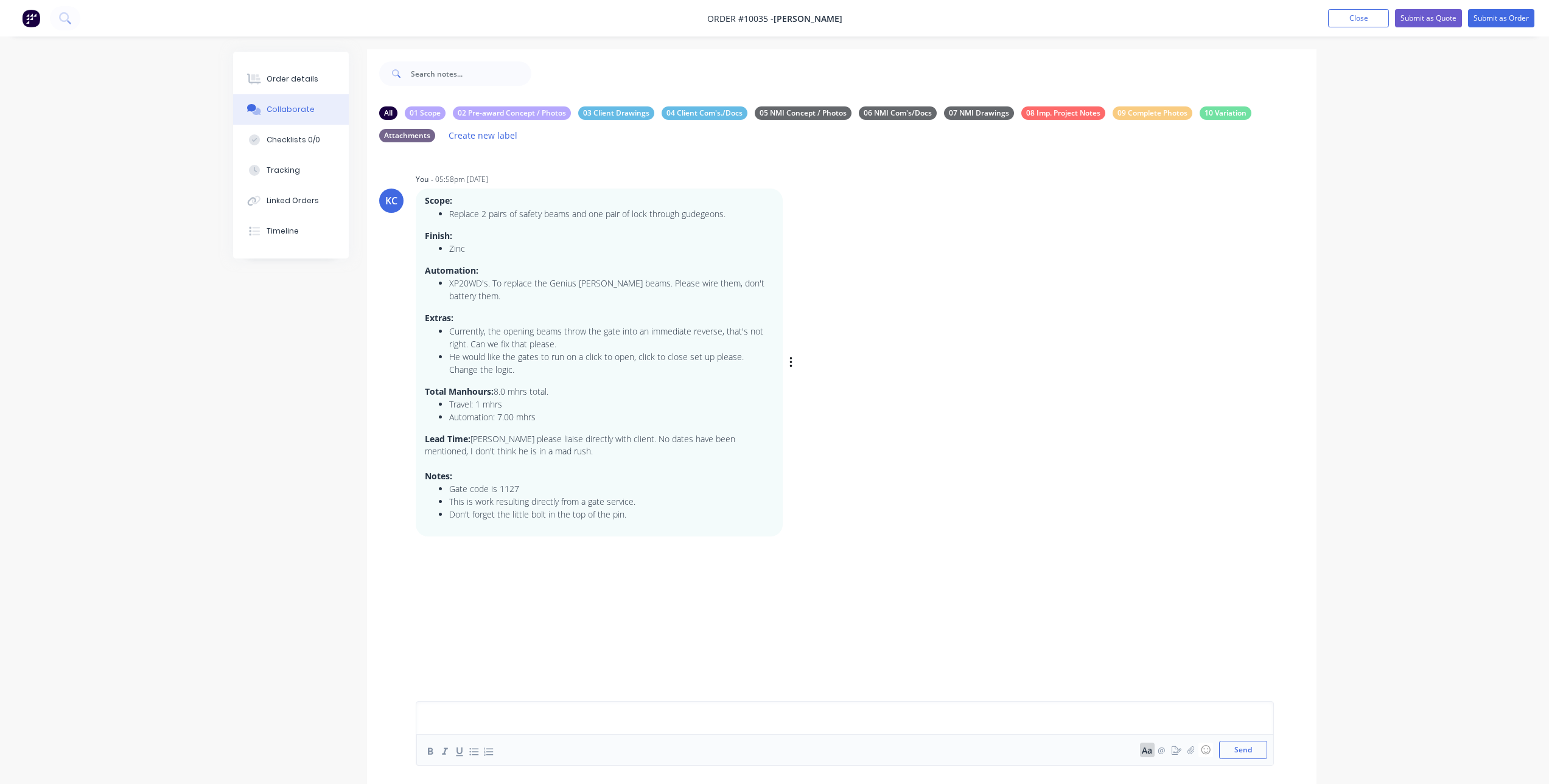
scroll to position [0, 0]
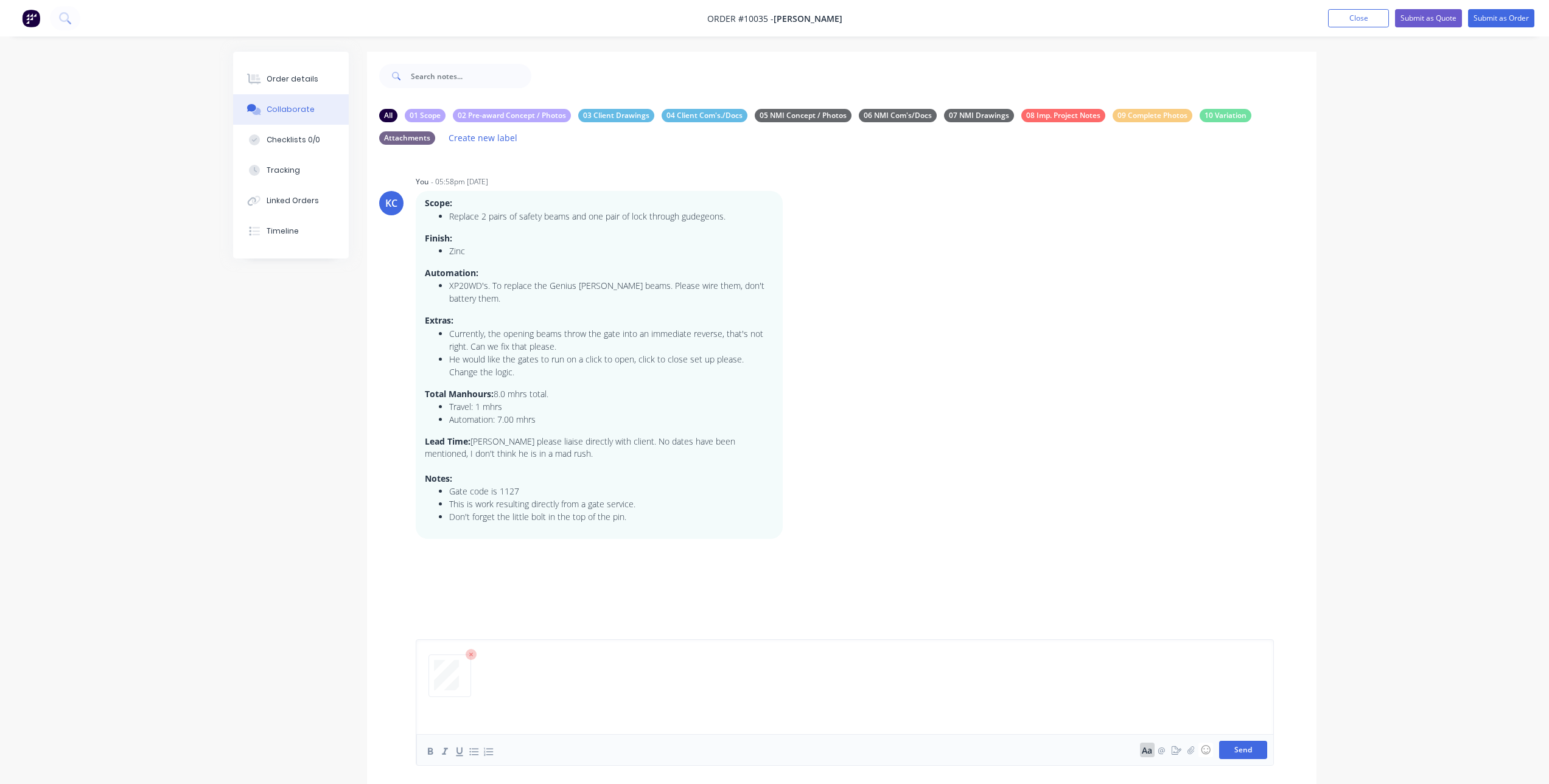
click at [1234, 751] on button "Send" at bounding box center [1243, 749] width 48 height 18
click at [1252, 750] on button "Send" at bounding box center [1243, 749] width 48 height 18
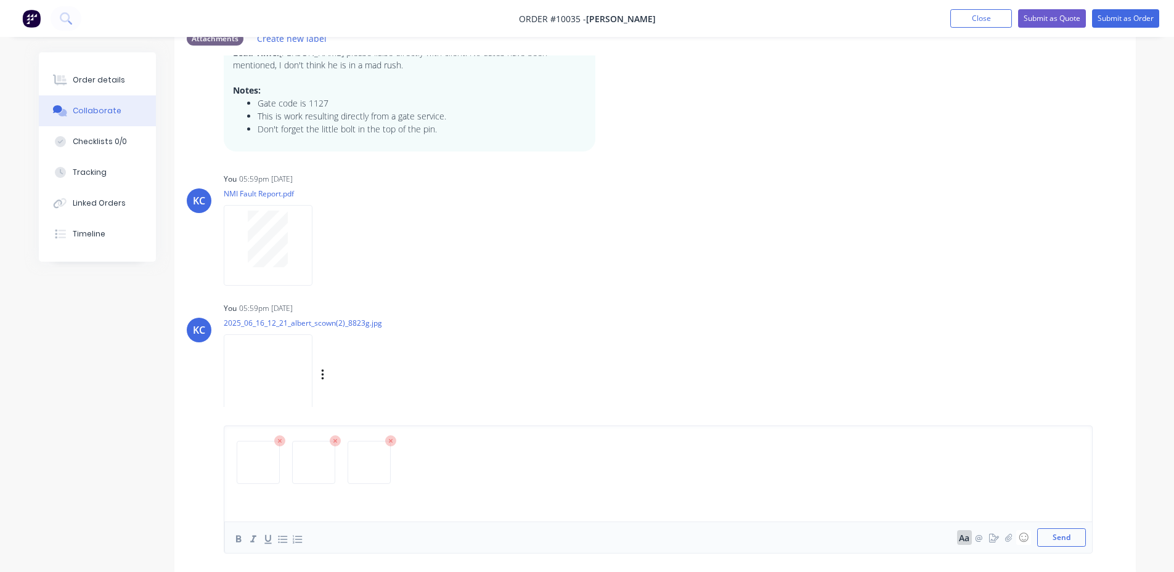
scroll to position [102, 0]
click at [1050, 537] on button "Send" at bounding box center [1061, 538] width 49 height 18
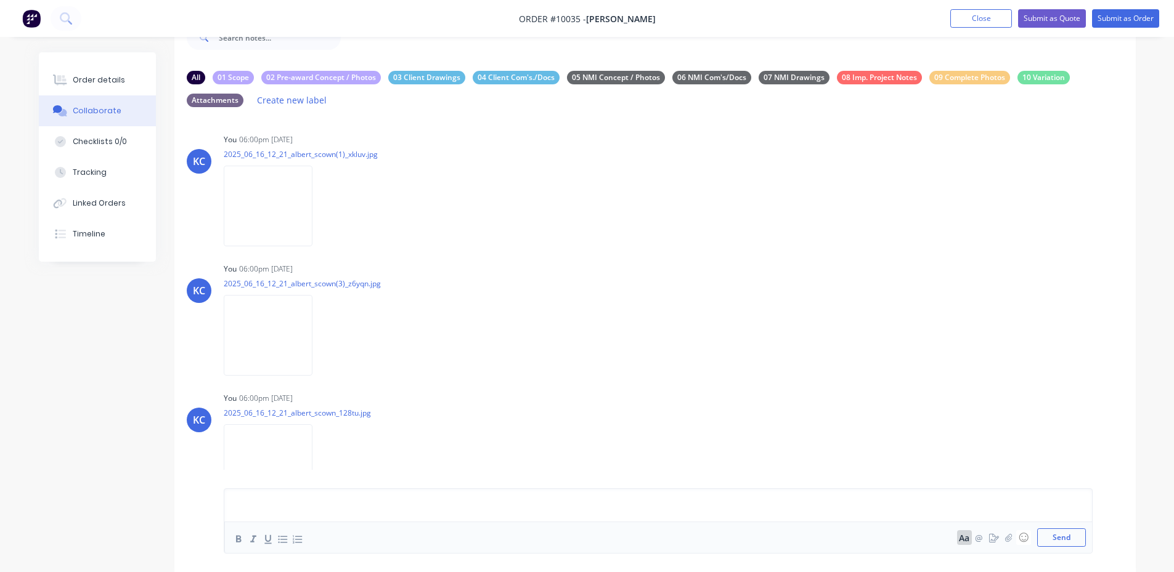
scroll to position [681, 0]
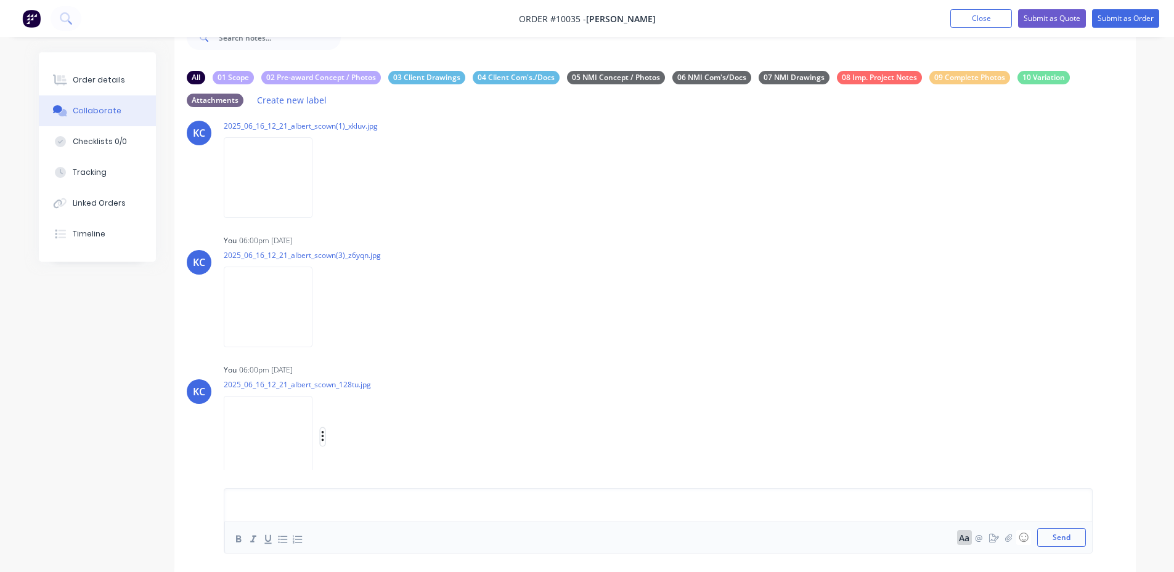
click at [323, 430] on icon "button" at bounding box center [323, 437] width 4 height 14
click at [362, 397] on button "Labels" at bounding box center [403, 411] width 139 height 28
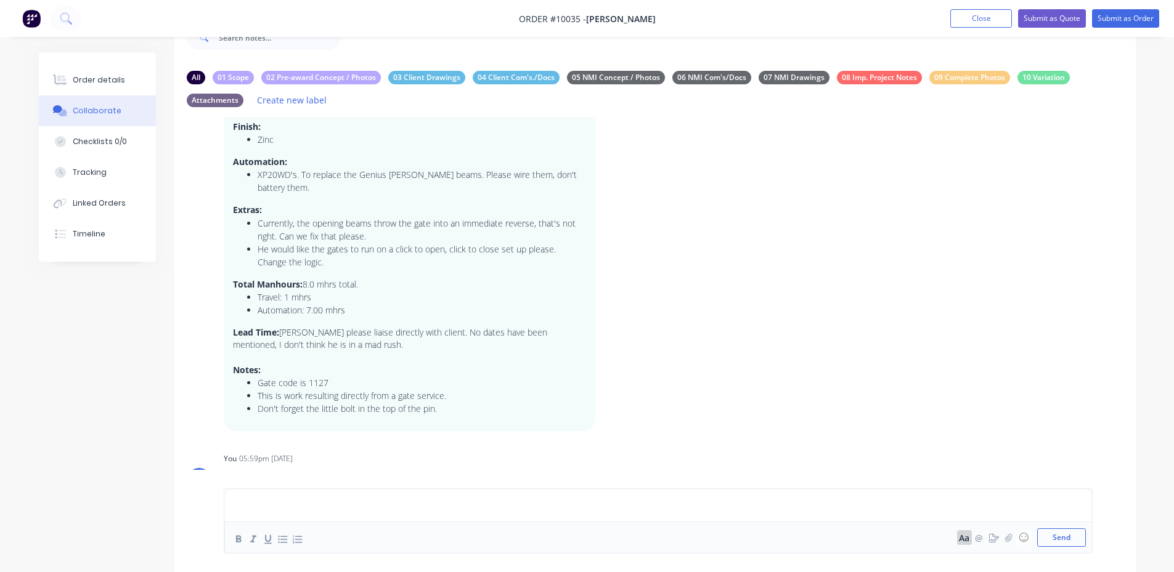
scroll to position [70, 0]
click at [604, 256] on icon "button" at bounding box center [604, 261] width 4 height 14
click at [638, 263] on button "Labels" at bounding box center [648, 263] width 78 height 20
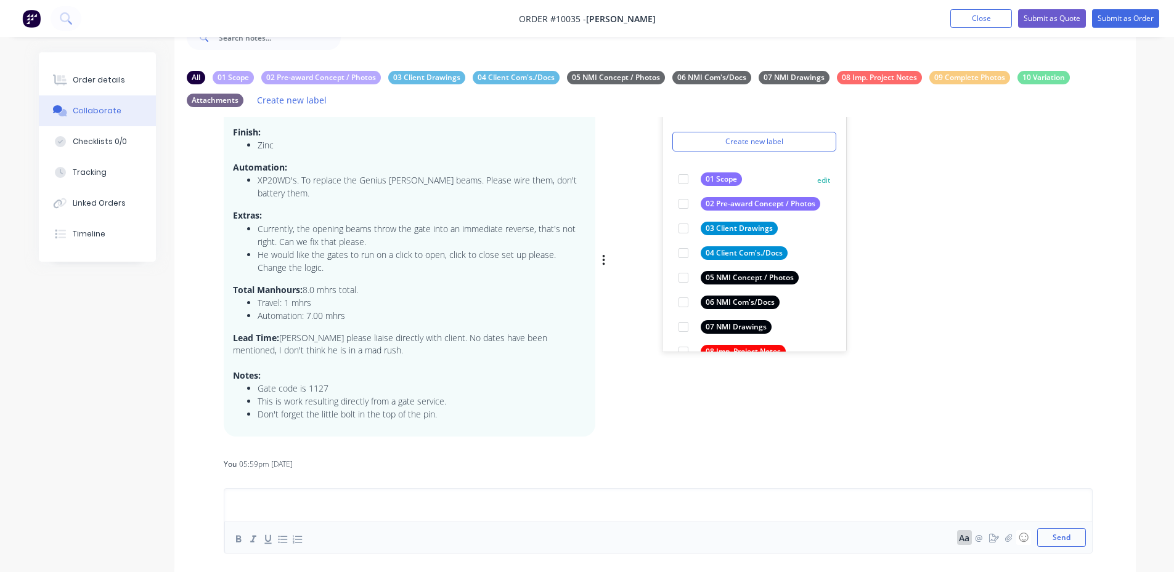
click at [678, 177] on div at bounding box center [683, 179] width 25 height 25
click at [631, 195] on div "KC You - 05:58pm [DATE] Create new label 01 Scope edit 02 Pre-award Concept / P…" at bounding box center [654, 251] width 961 height 371
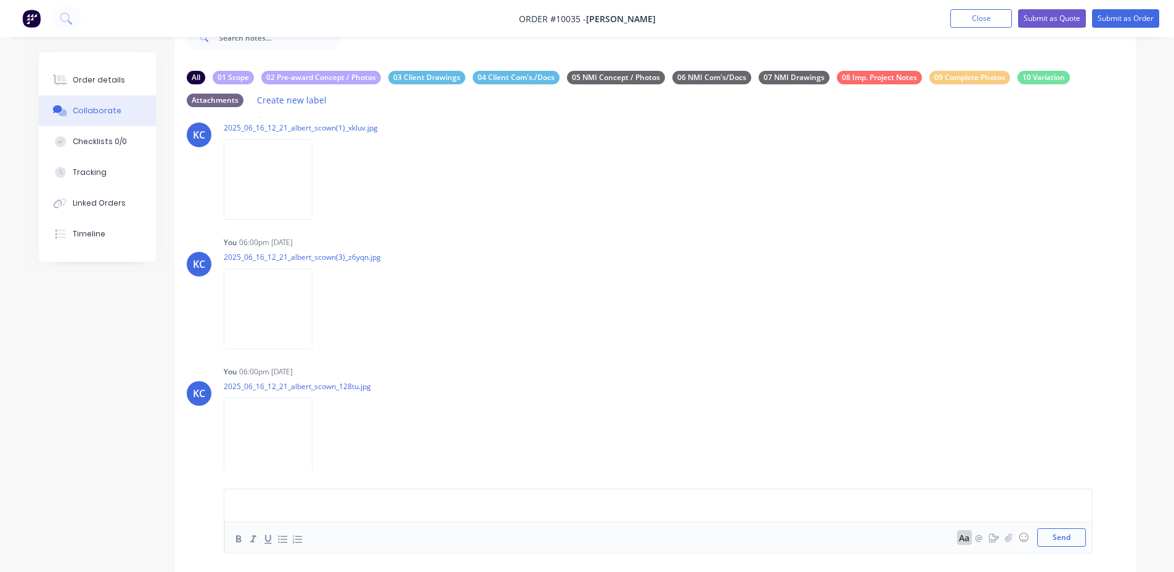
scroll to position [681, 0]
click at [267, 163] on img at bounding box center [268, 177] width 89 height 81
click at [103, 84] on div "Order details" at bounding box center [99, 80] width 52 height 11
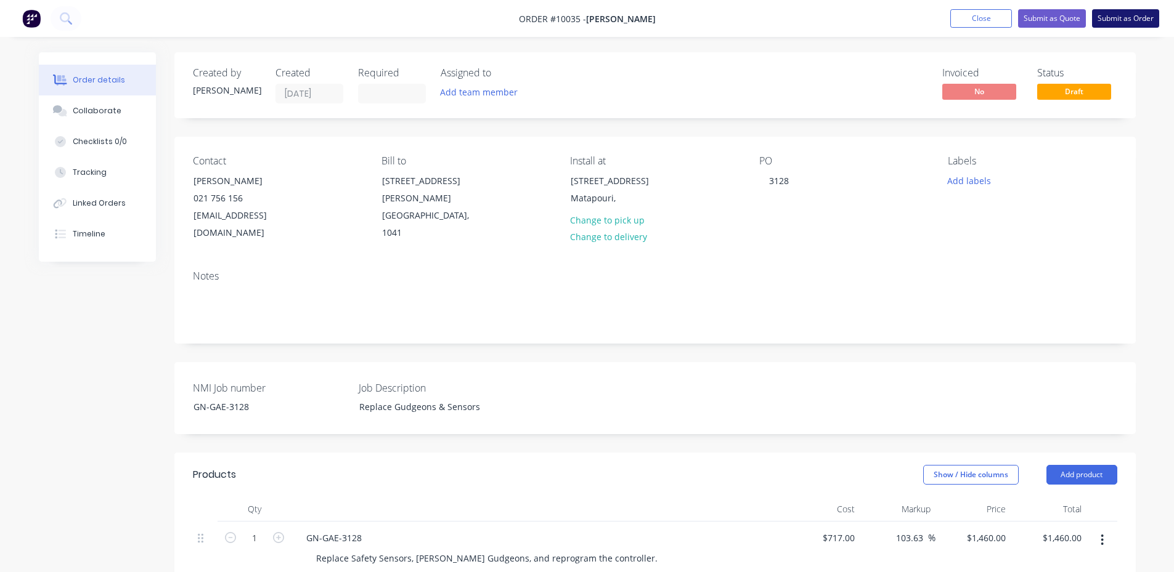
click at [1129, 22] on button "Submit as Order" at bounding box center [1125, 18] width 67 height 18
